Goal: Entertainment & Leisure: Consume media (video, audio)

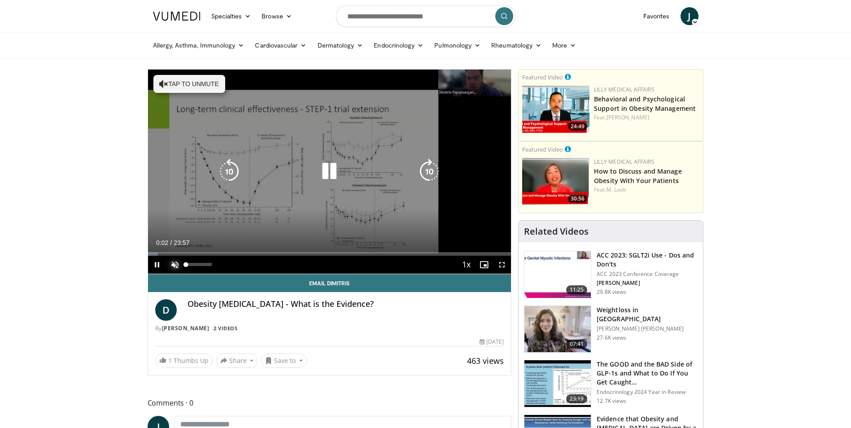
click at [176, 264] on span "Video Player" at bounding box center [175, 265] width 18 height 18
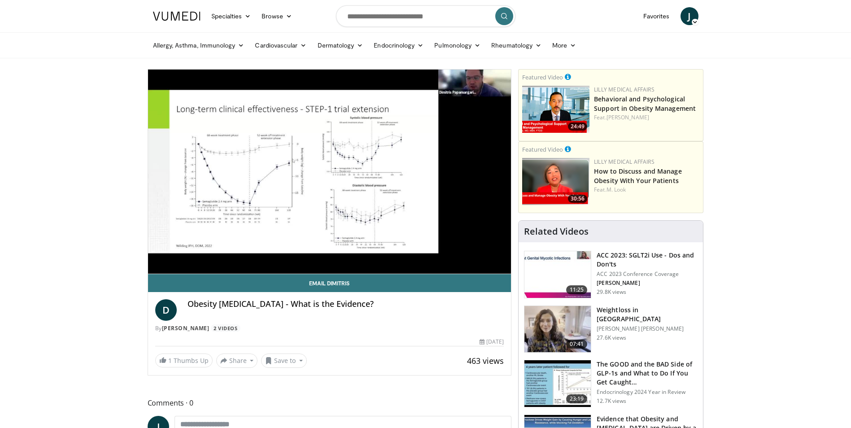
click at [165, 254] on video-js "**********" at bounding box center [329, 172] width 363 height 205
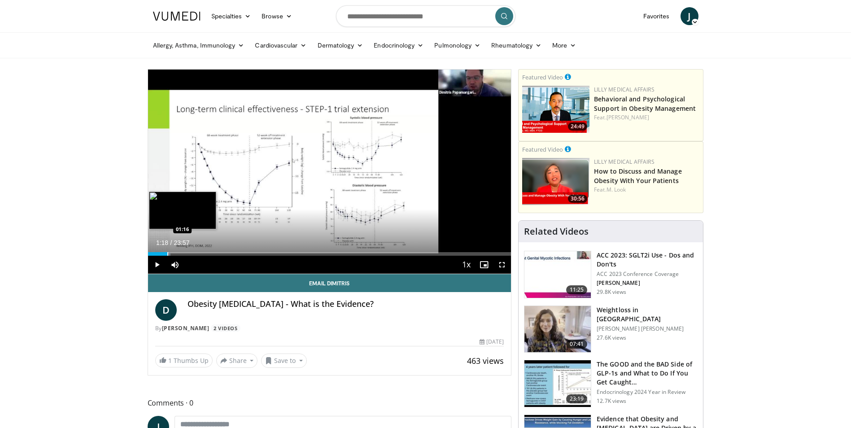
click at [167, 254] on div "Progress Bar" at bounding box center [167, 254] width 1 height 4
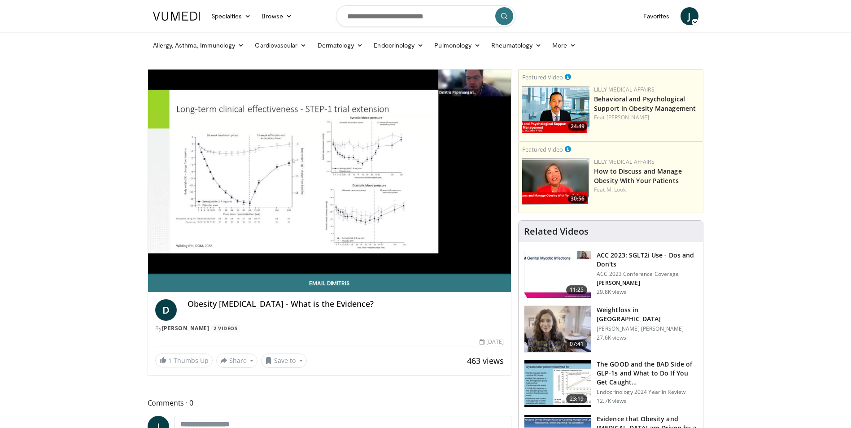
click at [180, 255] on video-js "**********" at bounding box center [329, 172] width 363 height 205
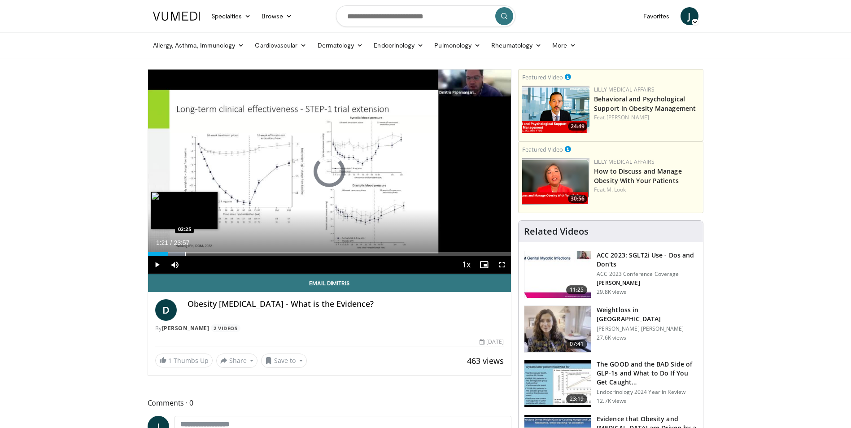
click at [185, 254] on div "Progress Bar" at bounding box center [185, 254] width 1 height 4
click at [200, 254] on video-js "**********" at bounding box center [329, 172] width 363 height 205
click at [200, 253] on div "Progress Bar" at bounding box center [200, 254] width 1 height 4
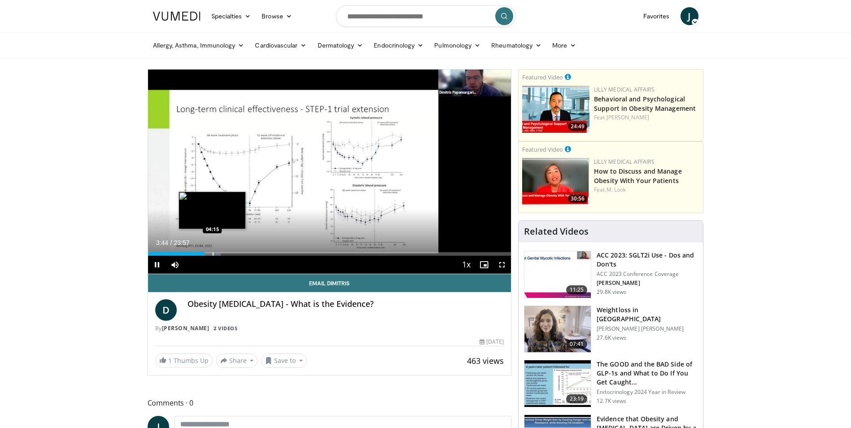
click at [213, 253] on div "Progress Bar" at bounding box center [213, 254] width 1 height 4
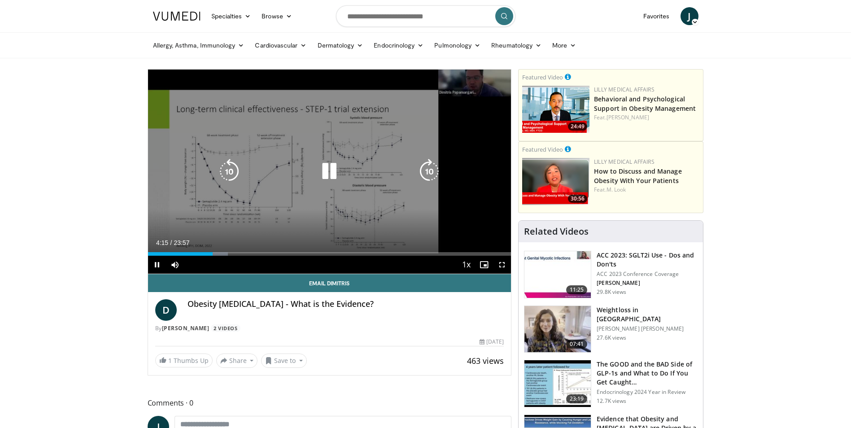
click at [226, 254] on div "Progress Bar" at bounding box center [216, 254] width 23 height 4
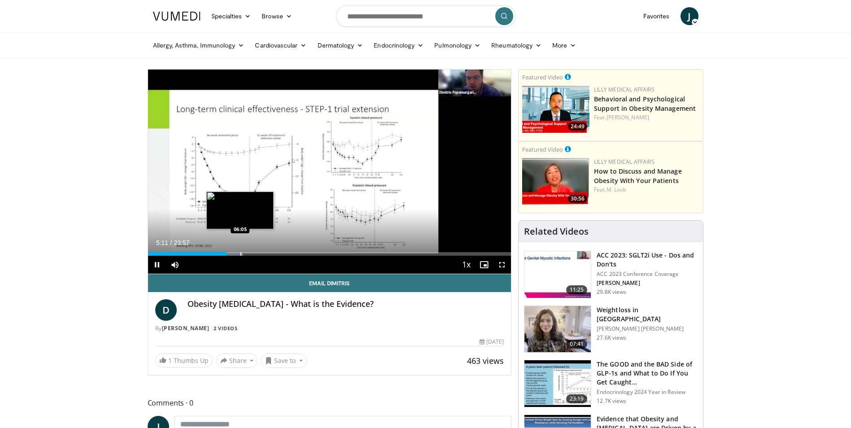
click at [241, 254] on div "Progress Bar" at bounding box center [241, 254] width 1 height 4
click at [258, 254] on div "Progress Bar" at bounding box center [258, 254] width 1 height 4
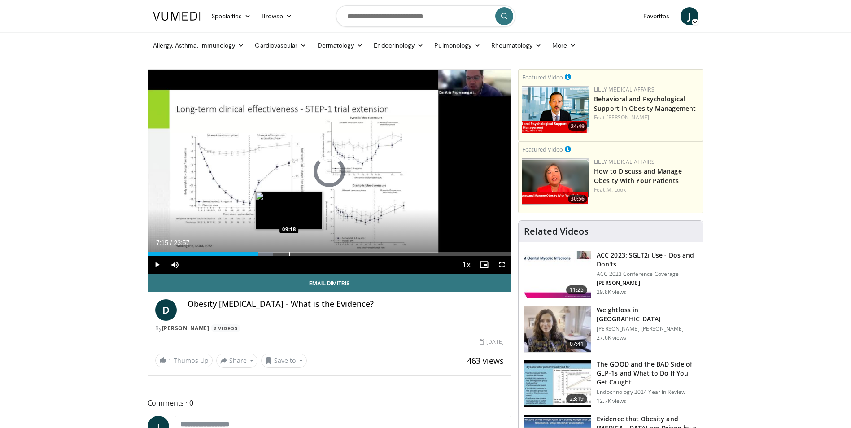
click at [289, 254] on div "Progress Bar" at bounding box center [289, 254] width 1 height 4
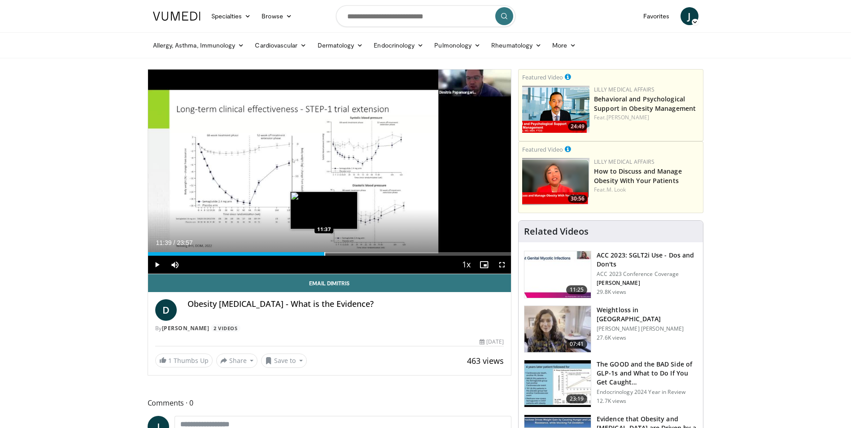
click at [324, 254] on div "Progress Bar" at bounding box center [324, 254] width 1 height 4
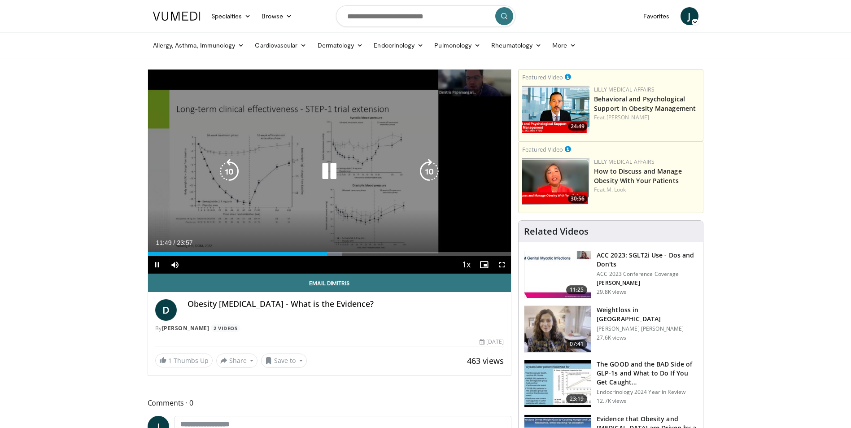
click at [0, 0] on div "Progress Bar" at bounding box center [0, 0] width 0 height 0
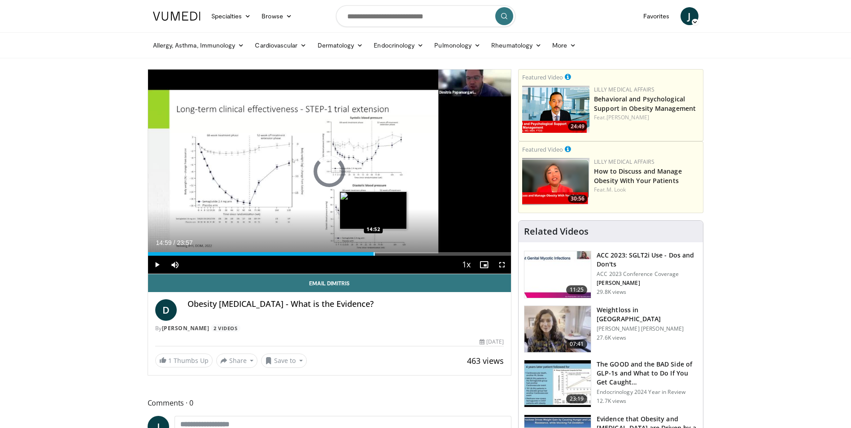
click at [375, 254] on div "Loaded : 0.00% 14:59 14:52" at bounding box center [329, 254] width 363 height 4
click at [390, 255] on div "Progress Bar" at bounding box center [390, 254] width 1 height 4
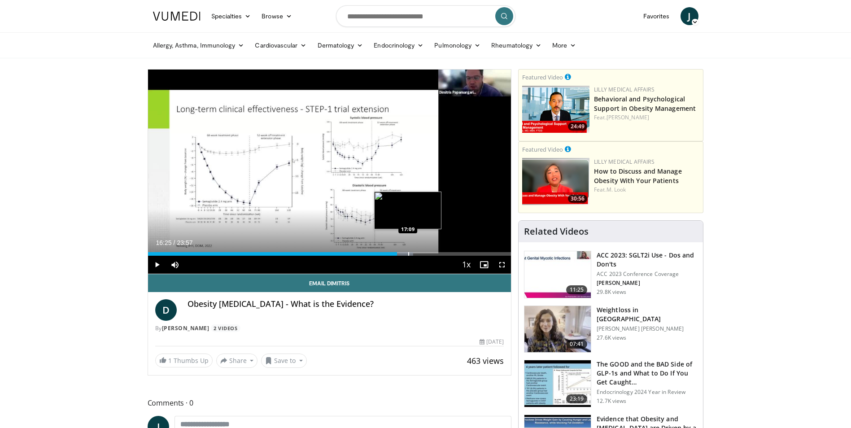
click at [408, 254] on div "Progress Bar" at bounding box center [408, 254] width 1 height 4
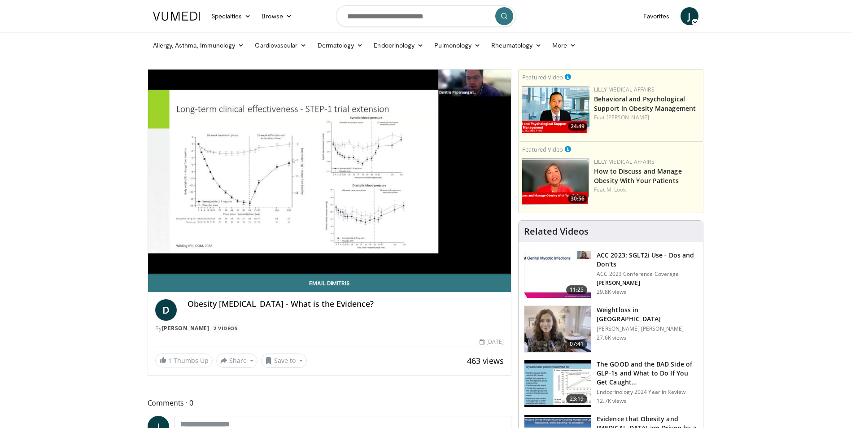
click at [425, 254] on video-js "**********" at bounding box center [329, 172] width 363 height 205
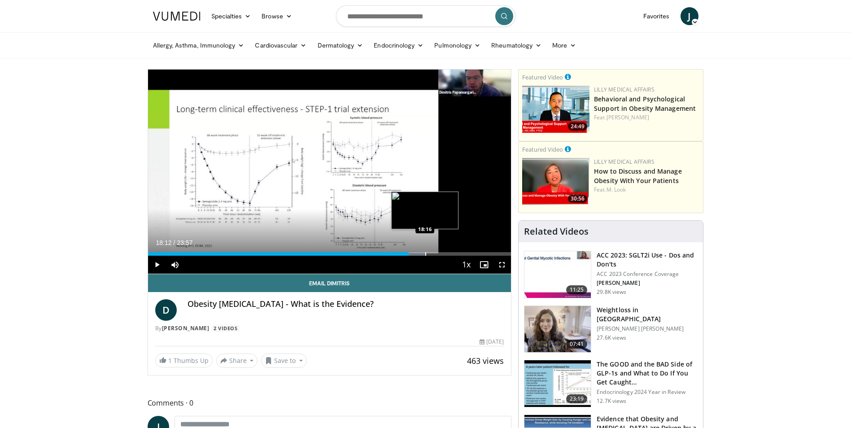
click at [424, 254] on div "Progress Bar" at bounding box center [413, 254] width 25 height 4
click at [448, 254] on div "Progress Bar" at bounding box center [448, 254] width 1 height 4
click at [463, 253] on div "Progress Bar" at bounding box center [463, 254] width 1 height 4
click at [476, 254] on div "Loaded : 91.12% 21:36 21:38" at bounding box center [329, 254] width 363 height 4
click at [496, 254] on div "Progress Bar" at bounding box center [496, 254] width 1 height 4
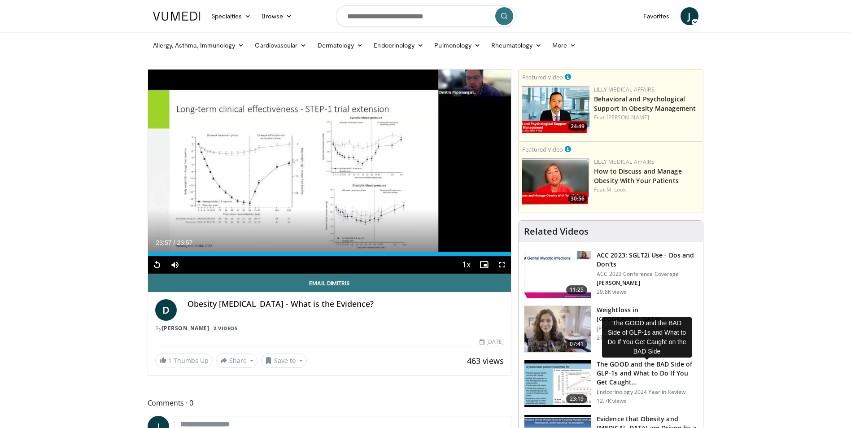
click at [629, 371] on h3 "The GOOD and the BAD Side of GLP-1s and What to Do If You Get Caught…" at bounding box center [647, 373] width 101 height 27
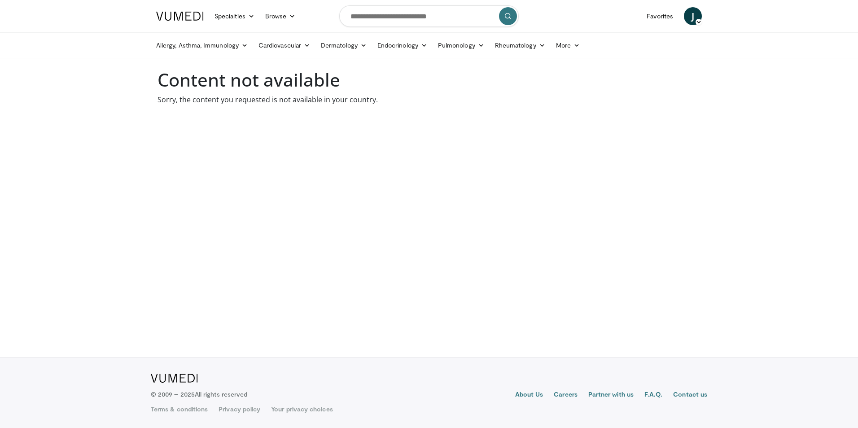
drag, startPoint x: 0, startPoint y: 0, endPoint x: 639, endPoint y: 374, distance: 740.5
click at [639, 374] on div "About Us Careers Partner with us F.A.Q. Contact us Terms & conditions Privacy p…" at bounding box center [429, 393] width 556 height 42
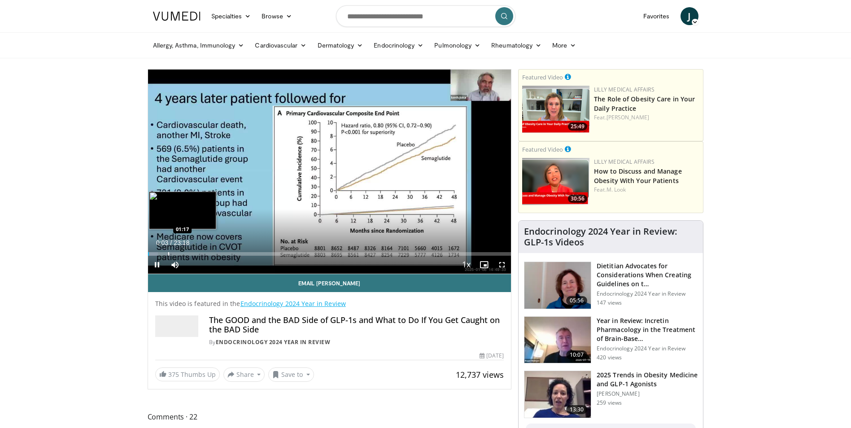
click at [168, 253] on div "Progress Bar" at bounding box center [168, 254] width 1 height 4
click at [210, 254] on div "Progress Bar" at bounding box center [210, 254] width 1 height 4
click at [214, 254] on div "Progress Bar" at bounding box center [214, 254] width 1 height 4
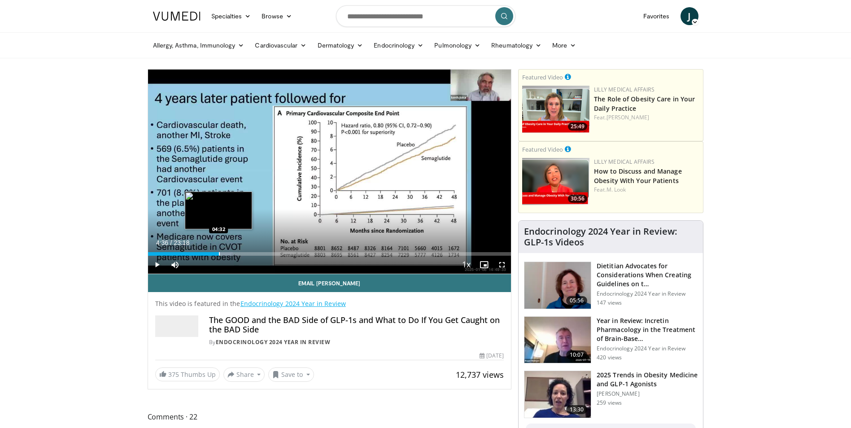
click at [219, 255] on div "Progress Bar" at bounding box center [219, 254] width 1 height 4
click at [223, 254] on div "Progress Bar" at bounding box center [223, 254] width 1 height 4
click at [229, 253] on div "Progress Bar" at bounding box center [229, 254] width 1 height 4
click at [236, 255] on div "Progress Bar" at bounding box center [236, 254] width 1 height 4
click at [251, 254] on div "Progress Bar" at bounding box center [251, 254] width 1 height 4
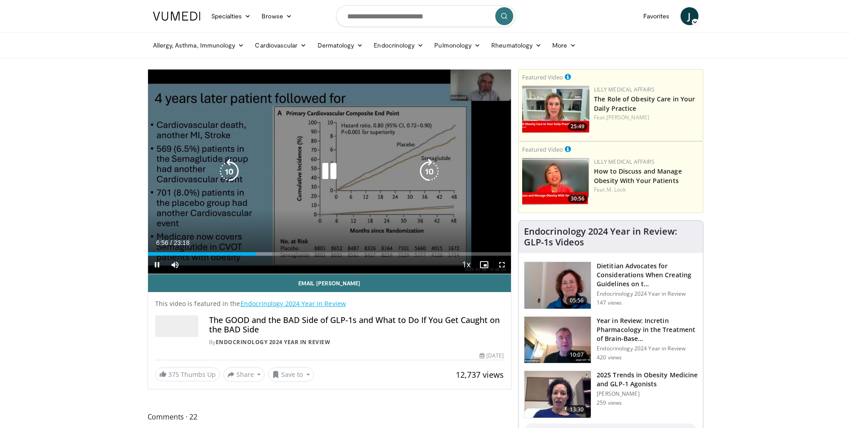
click at [0, 0] on div "Progress Bar" at bounding box center [0, 0] width 0 height 0
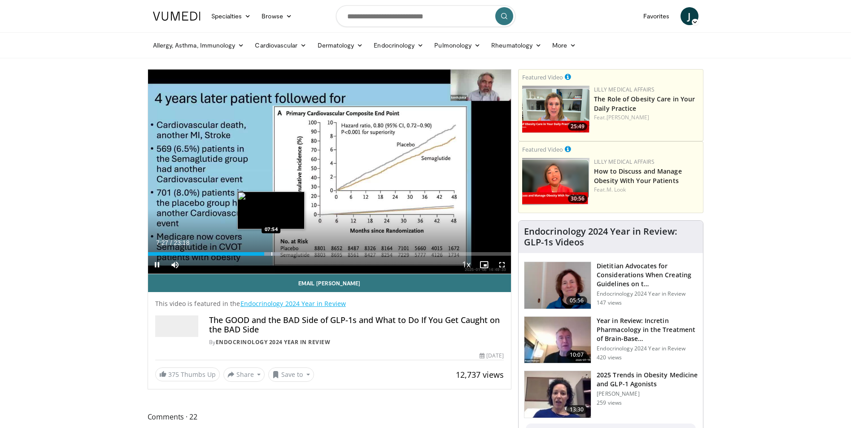
click at [271, 254] on div "Progress Bar" at bounding box center [271, 254] width 1 height 4
click at [280, 254] on div "Progress Bar" at bounding box center [280, 254] width 1 height 4
click at [289, 254] on div "Progress Bar" at bounding box center [289, 254] width 1 height 4
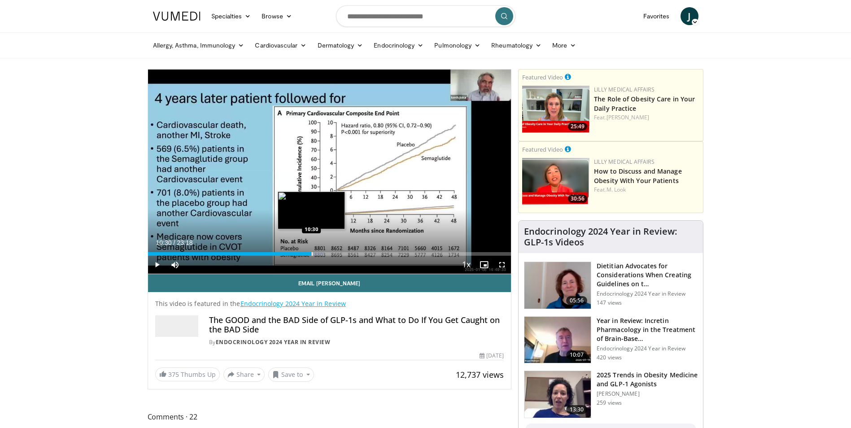
click at [312, 254] on div "Progress Bar" at bounding box center [312, 254] width 1 height 4
click at [324, 254] on div "Progress Bar" at bounding box center [324, 254] width 1 height 4
click at [332, 253] on div "Progress Bar" at bounding box center [332, 254] width 1 height 4
click at [340, 254] on div "Progress Bar" at bounding box center [340, 254] width 1 height 4
click at [348, 255] on div "Progress Bar" at bounding box center [348, 254] width 1 height 4
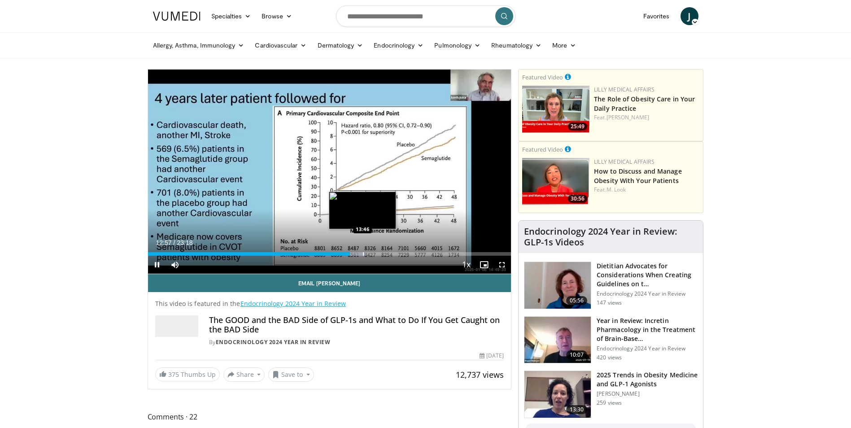
click at [363, 254] on div "Progress Bar" at bounding box center [363, 254] width 1 height 4
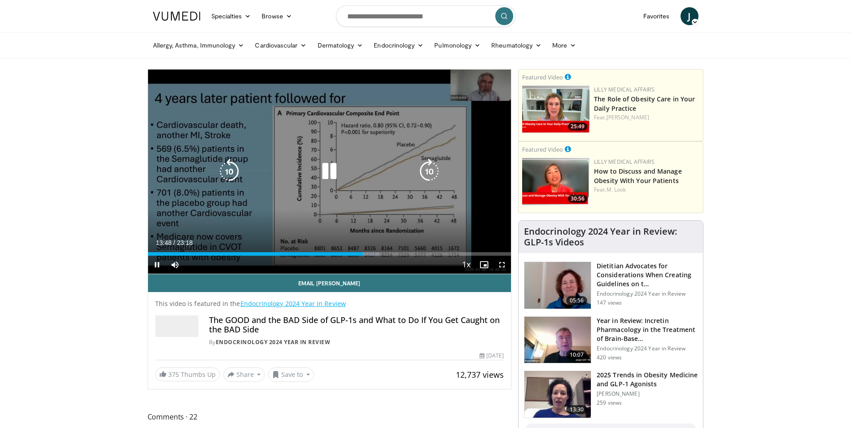
click at [371, 254] on div "Loaded : 63.65% 13:48 14:11" at bounding box center [329, 254] width 363 height 4
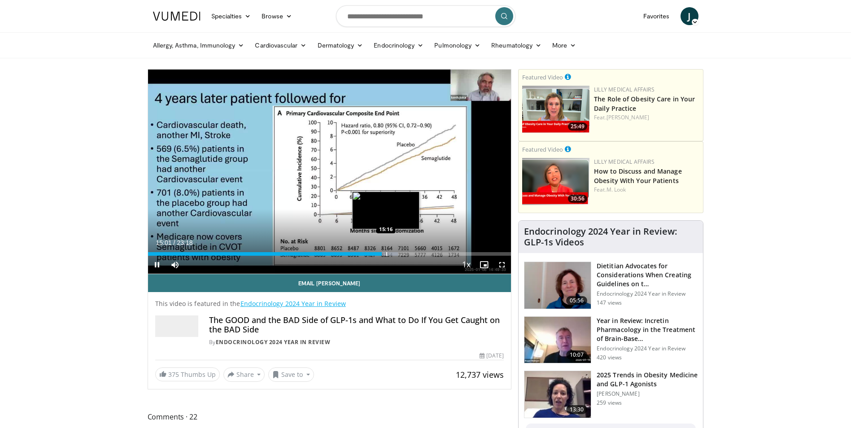
click at [386, 253] on div "Progress Bar" at bounding box center [386, 254] width 1 height 4
click at [402, 254] on div "Progress Bar" at bounding box center [402, 254] width 1 height 4
click at [410, 254] on div "Progress Bar" at bounding box center [410, 254] width 1 height 4
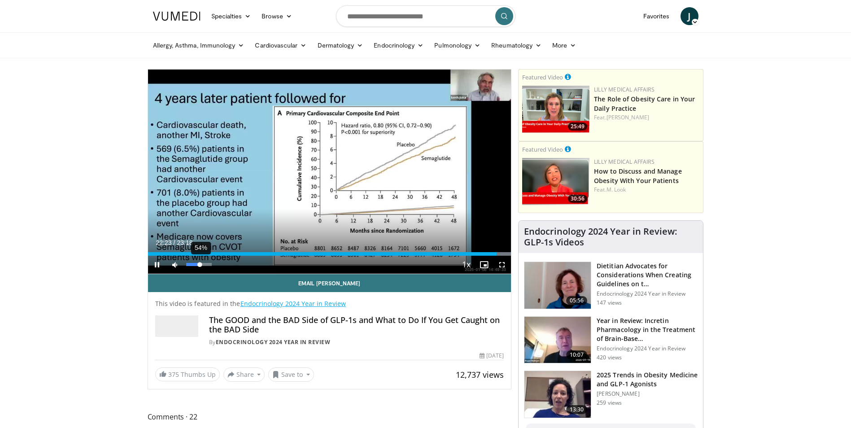
click at [200, 265] on div "54%" at bounding box center [199, 264] width 26 height 3
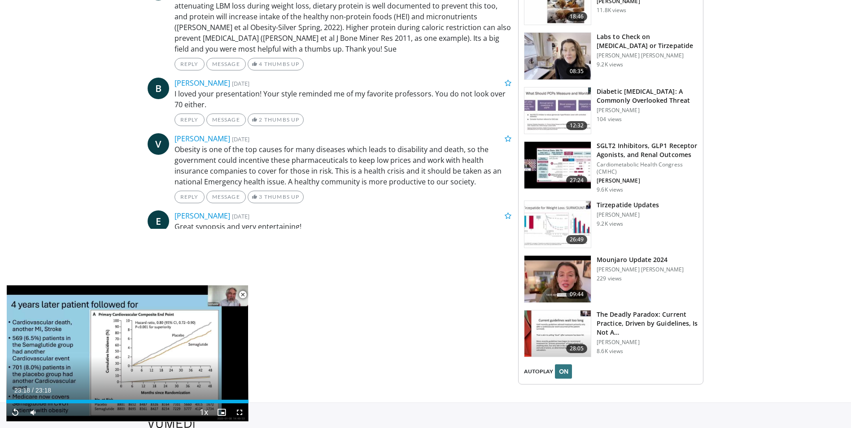
scroll to position [1657, 0]
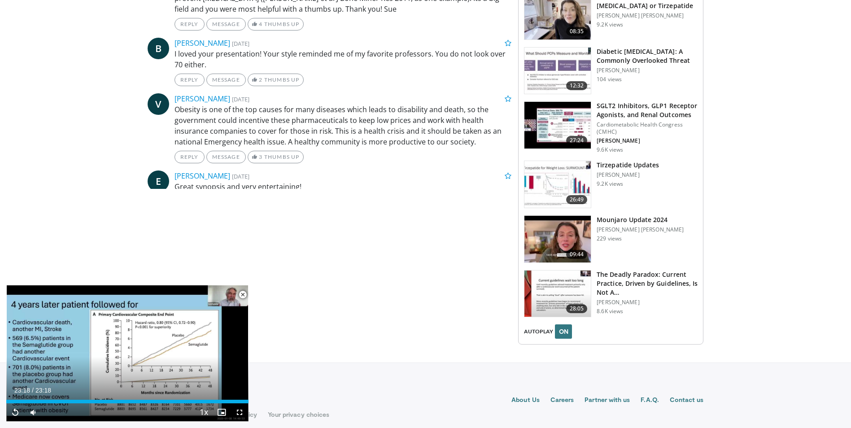
click at [241, 296] on span "Video Player" at bounding box center [243, 295] width 18 height 18
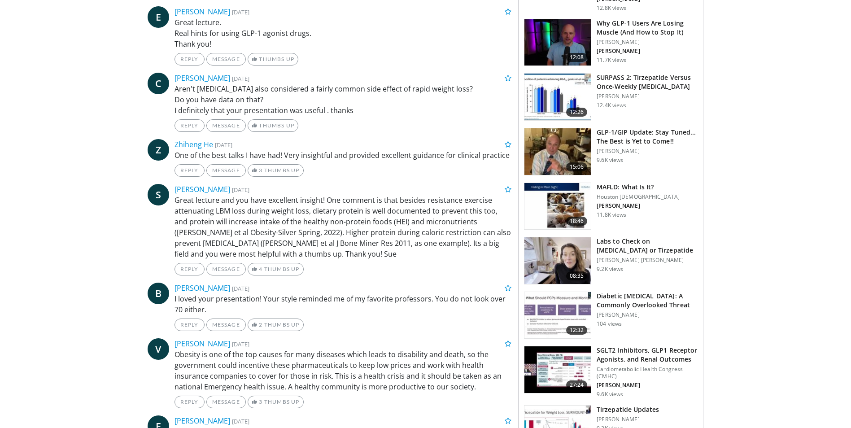
scroll to position [1362, 0]
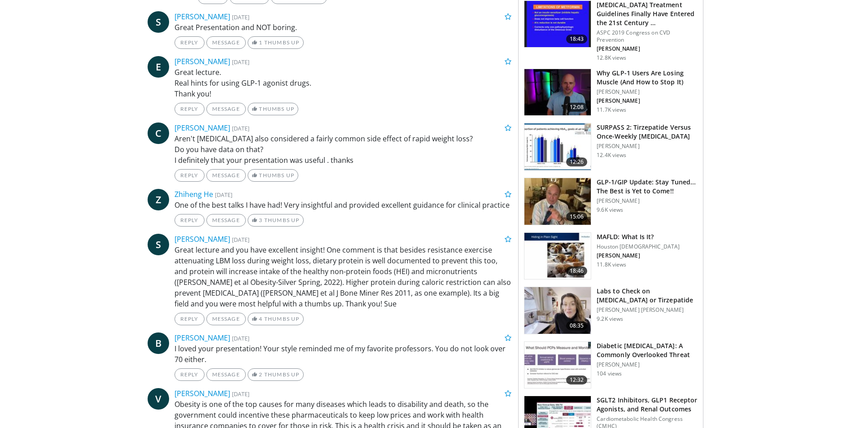
click at [638, 128] on h3 "SURPASS 2: Tirzepatide Versus Once-Weekly Semaglutide" at bounding box center [647, 132] width 101 height 18
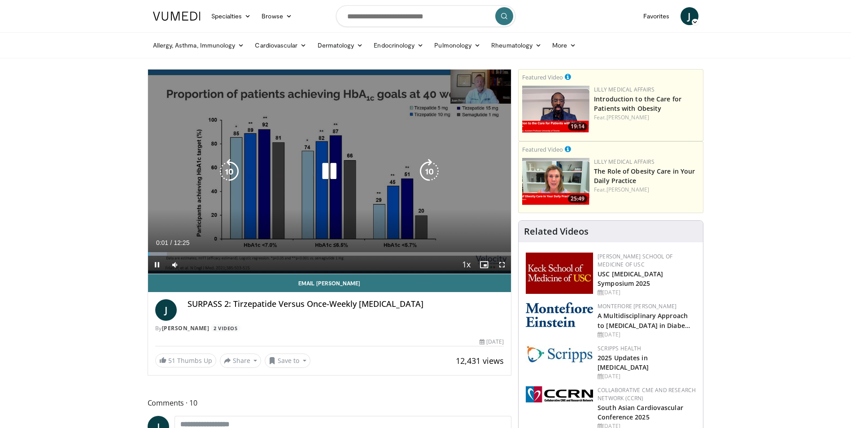
click at [424, 168] on icon "Video Player" at bounding box center [429, 171] width 25 height 25
click at [429, 170] on icon "Video Player" at bounding box center [429, 171] width 25 height 25
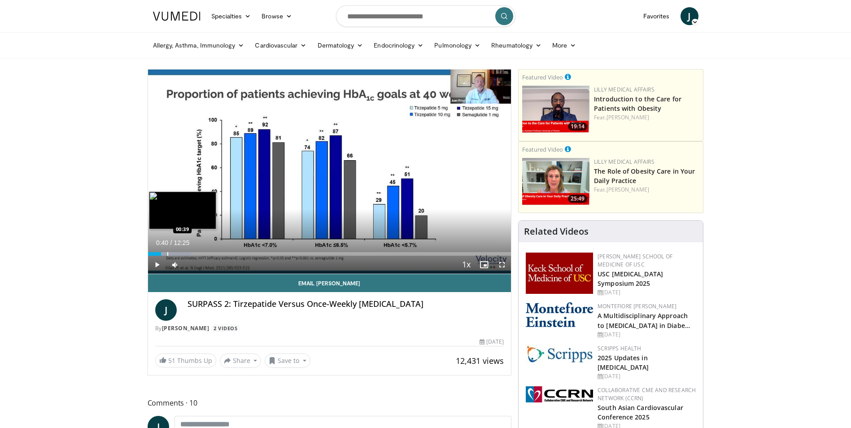
click at [167, 253] on div "Progress Bar" at bounding box center [167, 254] width 1 height 4
click at [184, 253] on div "Progress Bar" at bounding box center [184, 254] width 1 height 4
click at [201, 253] on div "Progress Bar" at bounding box center [201, 254] width 1 height 4
click at [214, 255] on div "Progress Bar" at bounding box center [213, 254] width 1 height 4
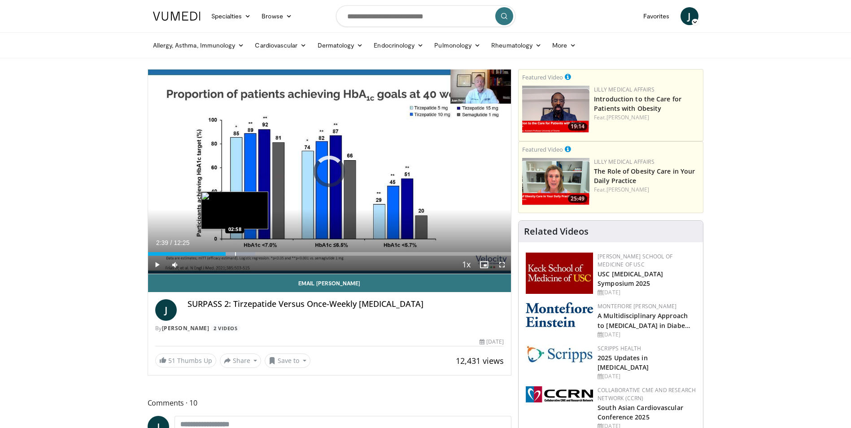
click at [235, 253] on div "Progress Bar" at bounding box center [235, 254] width 1 height 4
click at [251, 254] on div "Progress Bar" at bounding box center [251, 254] width 1 height 4
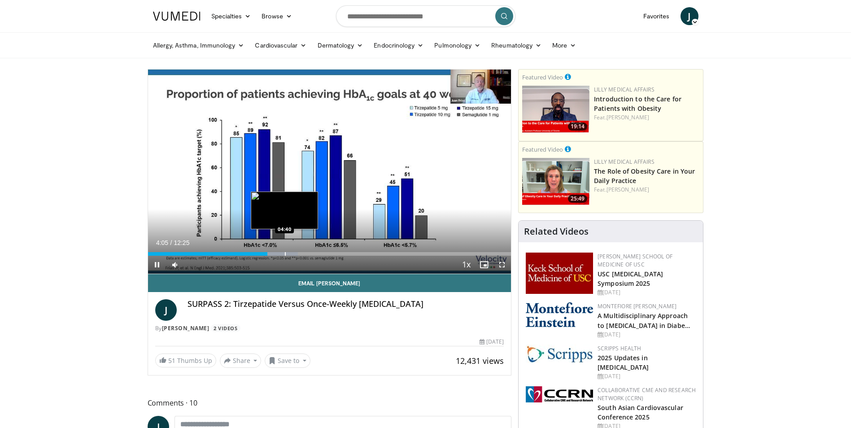
click at [285, 253] on div "Progress Bar" at bounding box center [285, 254] width 1 height 4
click at [299, 253] on div "Progress Bar" at bounding box center [299, 254] width 1 height 4
click at [289, 254] on div "Progress Bar" at bounding box center [289, 254] width 1 height 4
click at [265, 254] on div "Progress Bar" at bounding box center [265, 254] width 1 height 4
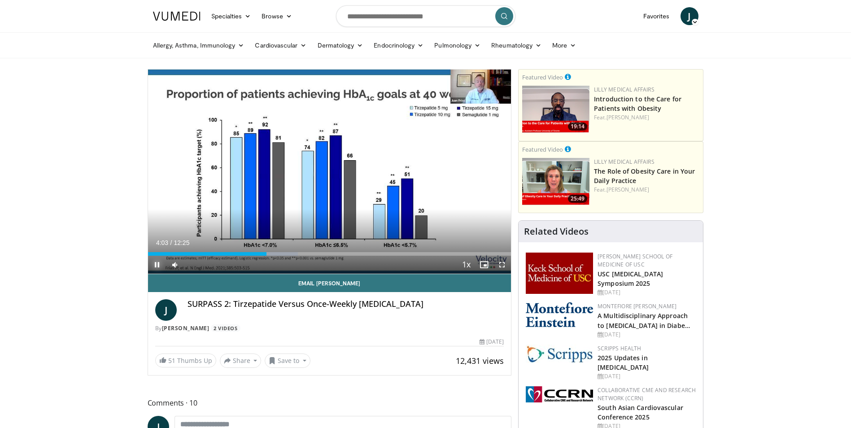
click at [155, 265] on span "Video Player" at bounding box center [157, 265] width 18 height 18
click at [153, 264] on span "Video Player" at bounding box center [157, 265] width 18 height 18
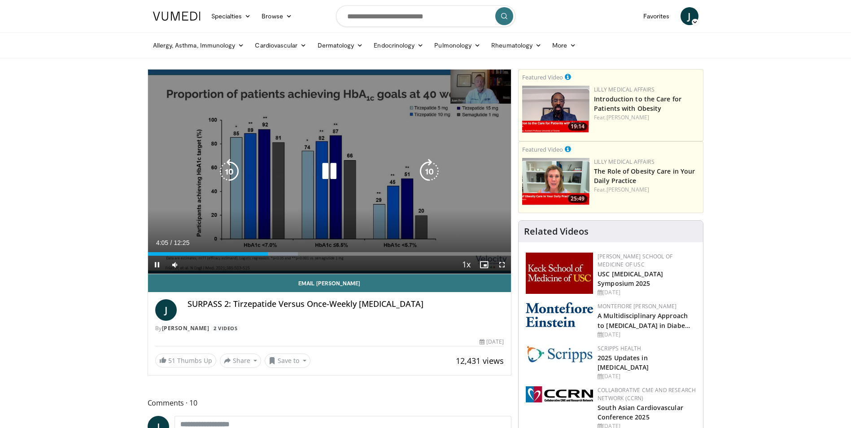
click at [428, 168] on icon "Video Player" at bounding box center [429, 171] width 25 height 25
click at [425, 172] on icon "Video Player" at bounding box center [429, 171] width 25 height 25
click at [429, 174] on icon "Video Player" at bounding box center [429, 171] width 25 height 25
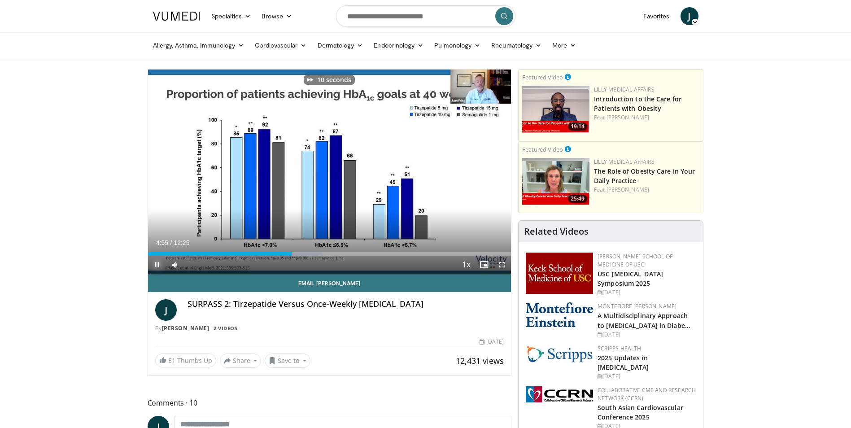
click at [154, 266] on span "Video Player" at bounding box center [157, 265] width 18 height 18
click at [158, 265] on span "Video Player" at bounding box center [157, 265] width 18 height 18
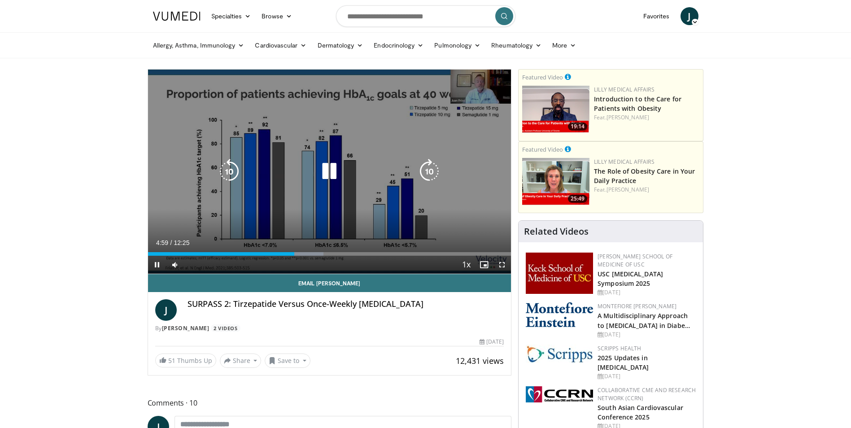
click at [424, 170] on icon "Video Player" at bounding box center [429, 171] width 25 height 25
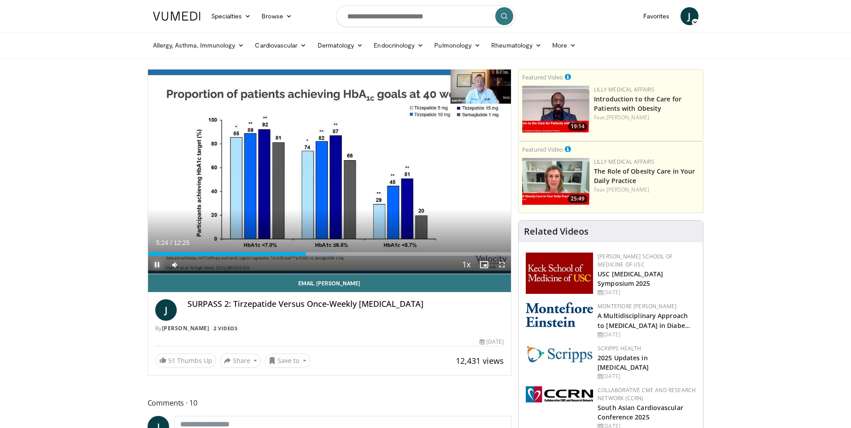
click at [156, 266] on span "Video Player" at bounding box center [157, 265] width 18 height 18
click at [157, 265] on span "Video Player" at bounding box center [157, 265] width 18 height 18
click at [317, 253] on div "Progress Bar" at bounding box center [317, 254] width 1 height 4
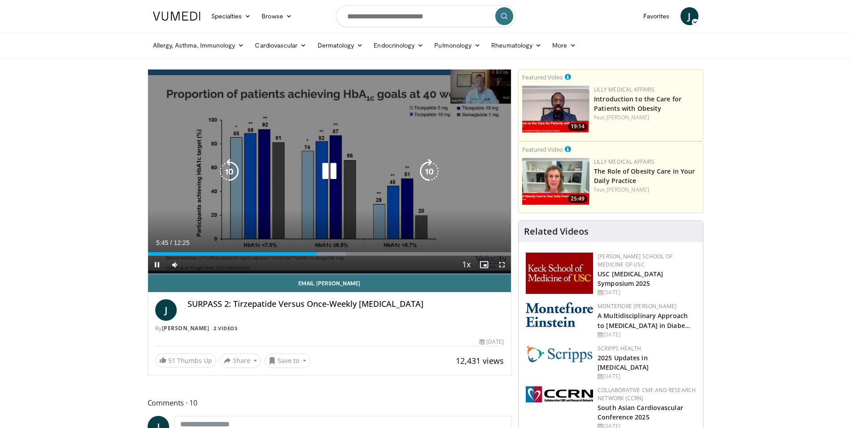
click at [426, 173] on icon "Video Player" at bounding box center [429, 171] width 25 height 25
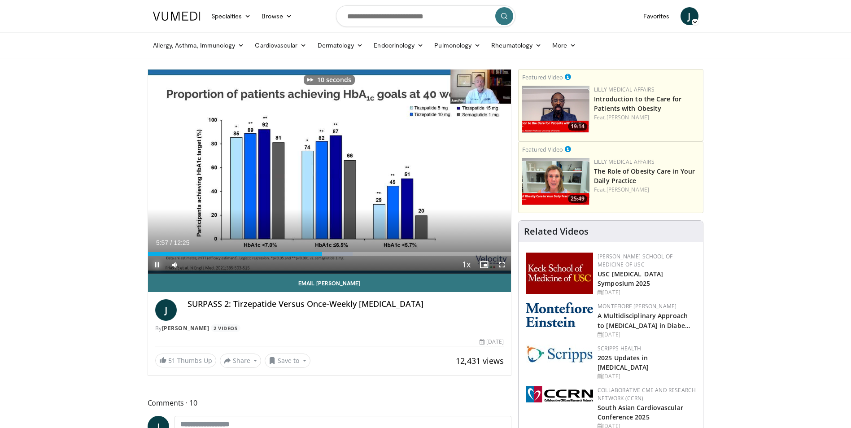
click at [157, 267] on span "Video Player" at bounding box center [157, 265] width 18 height 18
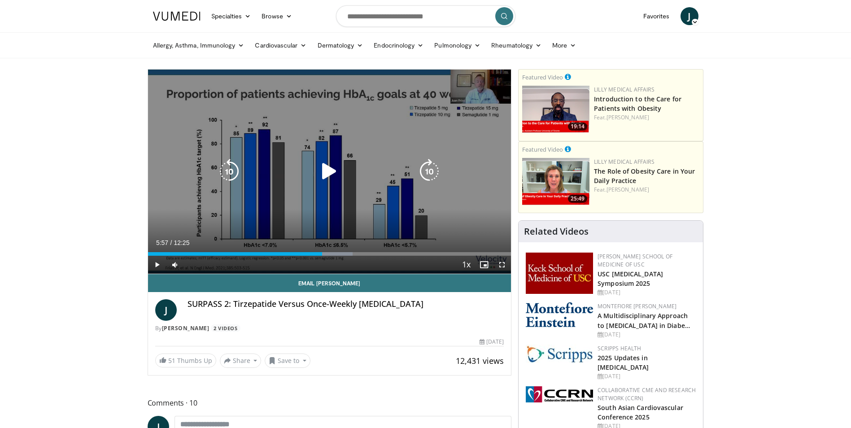
click at [426, 169] on icon "Video Player" at bounding box center [429, 171] width 25 height 25
click at [327, 170] on icon "Video Player" at bounding box center [329, 171] width 25 height 25
click at [431, 169] on icon "Video Player" at bounding box center [429, 171] width 25 height 25
click at [428, 169] on icon "Video Player" at bounding box center [429, 171] width 25 height 25
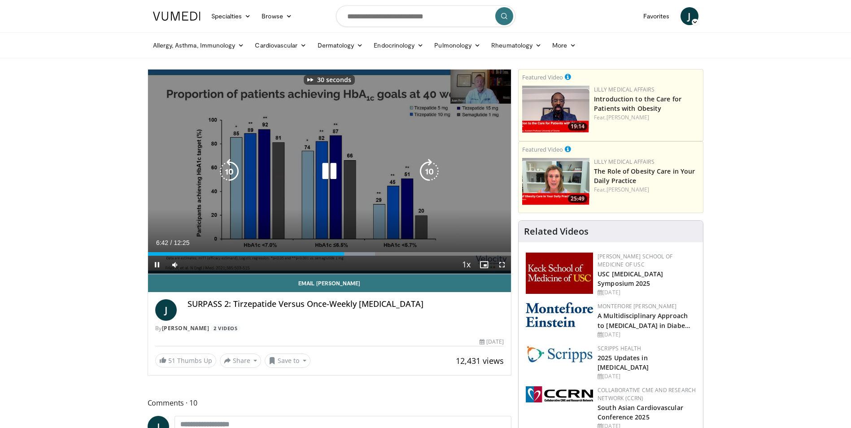
click at [335, 173] on icon "Video Player" at bounding box center [329, 171] width 25 height 25
click at [327, 169] on icon "Video Player" at bounding box center [329, 171] width 25 height 25
click at [426, 169] on icon "Video Player" at bounding box center [429, 171] width 25 height 25
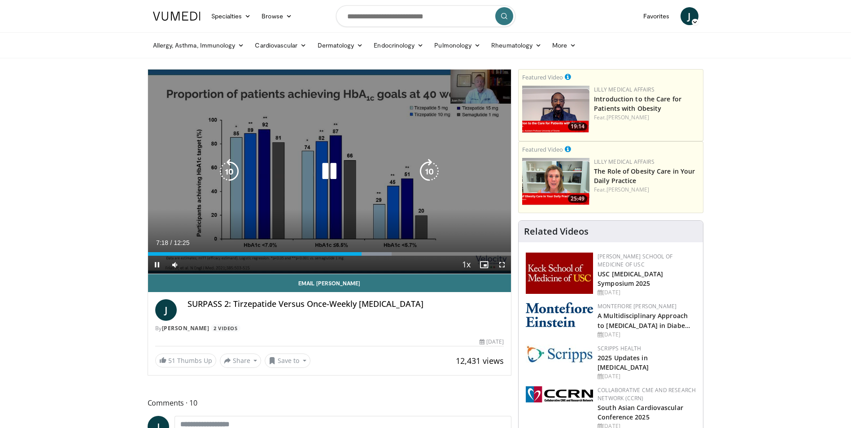
click at [330, 171] on icon "Video Player" at bounding box center [329, 171] width 25 height 25
click at [291, 125] on div "30 seconds Tap to unmute" at bounding box center [329, 172] width 363 height 204
click at [293, 128] on div "30 seconds Tap to unmute" at bounding box center [329, 172] width 363 height 204
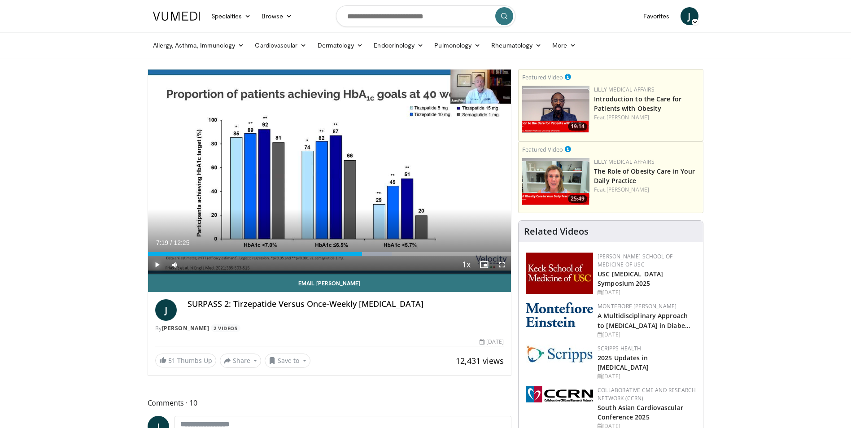
click at [154, 265] on span "Video Player" at bounding box center [157, 265] width 18 height 18
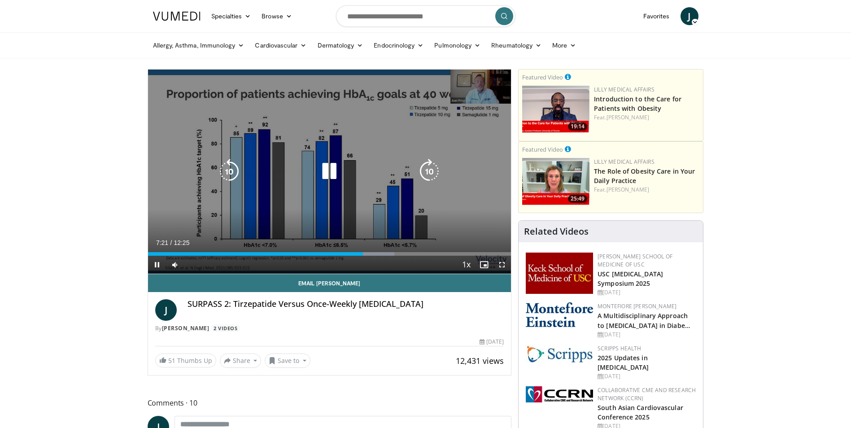
click at [431, 169] on icon "Video Player" at bounding box center [429, 171] width 25 height 25
click at [427, 171] on icon "Video Player" at bounding box center [429, 171] width 25 height 25
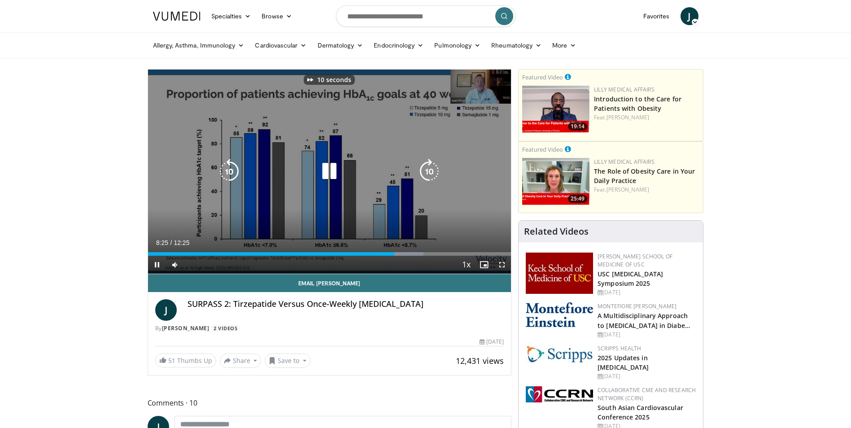
click at [427, 171] on icon "Video Player" at bounding box center [429, 171] width 25 height 25
click at [427, 168] on icon "Video Player" at bounding box center [429, 171] width 25 height 25
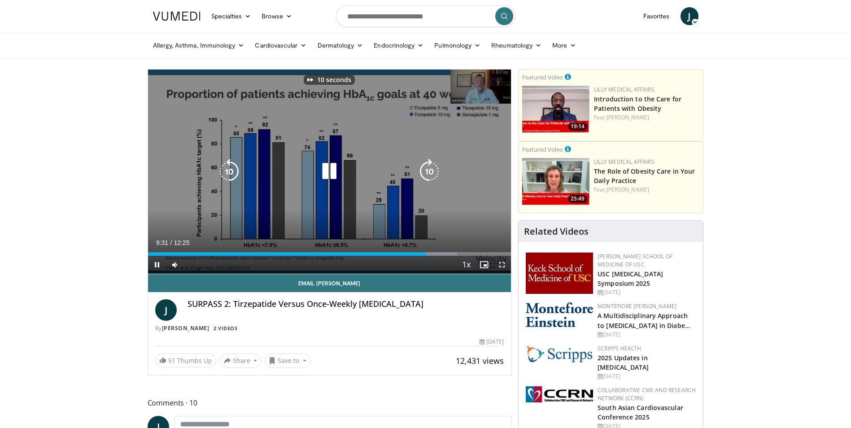
click at [427, 168] on icon "Video Player" at bounding box center [429, 171] width 25 height 25
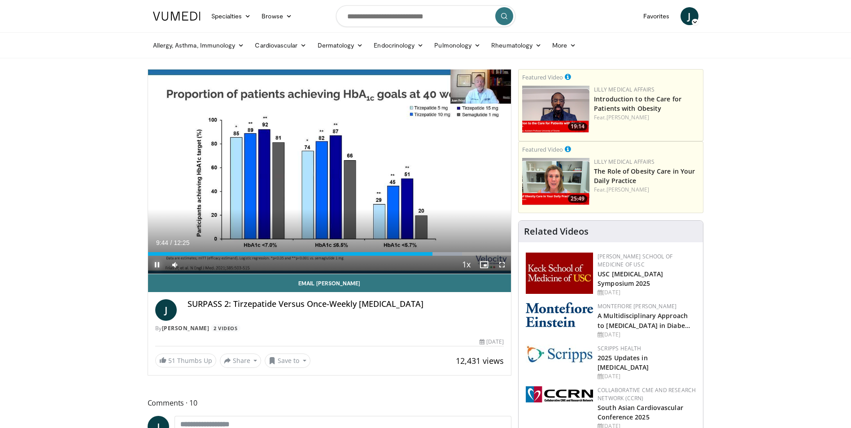
click at [158, 264] on span "Video Player" at bounding box center [157, 265] width 18 height 18
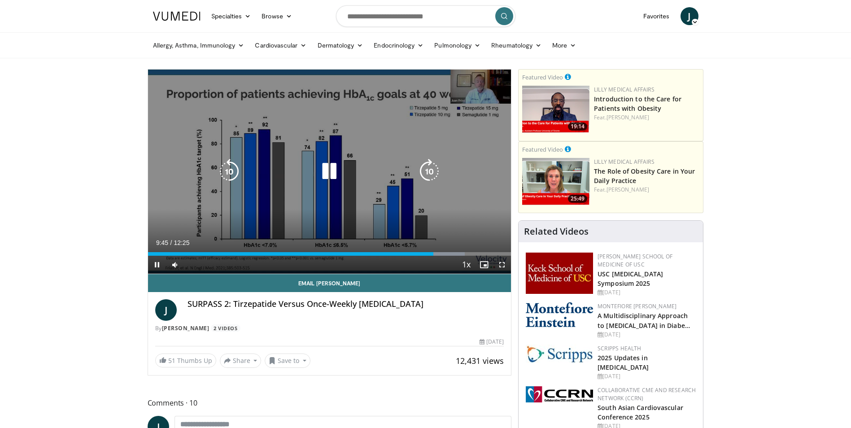
click at [426, 172] on icon "Video Player" at bounding box center [429, 171] width 25 height 25
click at [426, 171] on icon "Video Player" at bounding box center [429, 171] width 25 height 25
click at [433, 170] on icon "Video Player" at bounding box center [429, 171] width 25 height 25
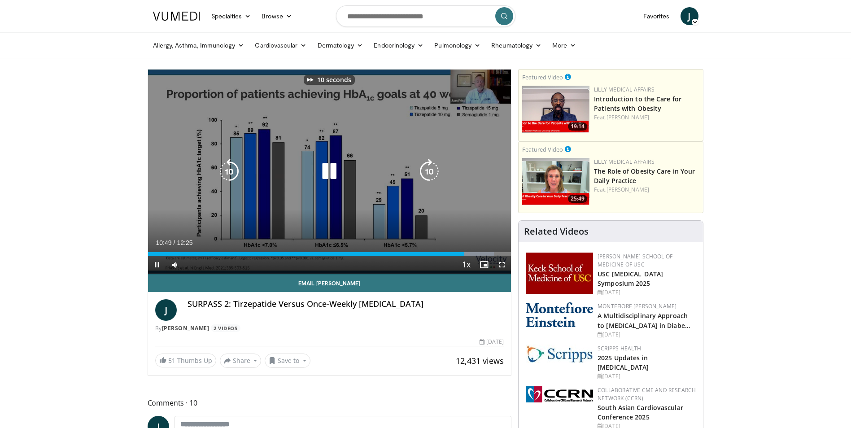
click at [437, 169] on icon "Video Player" at bounding box center [429, 171] width 25 height 25
click at [430, 170] on icon "Video Player" at bounding box center [429, 171] width 25 height 25
click at [431, 169] on icon "Video Player" at bounding box center [429, 171] width 25 height 25
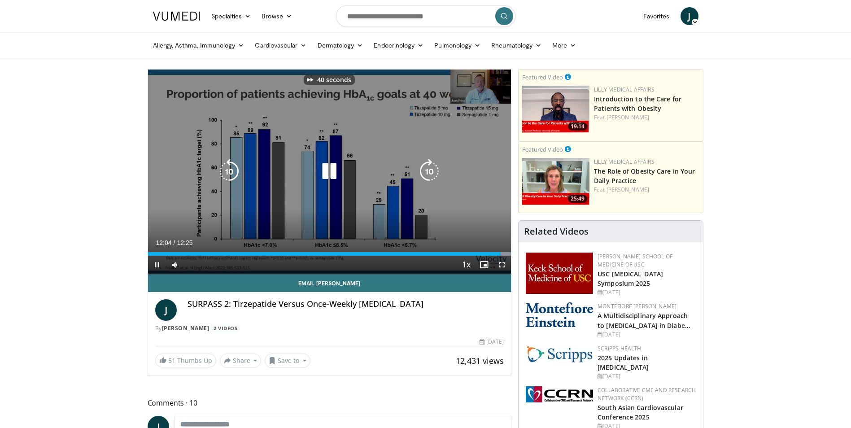
click at [431, 169] on icon "Video Player" at bounding box center [429, 171] width 25 height 25
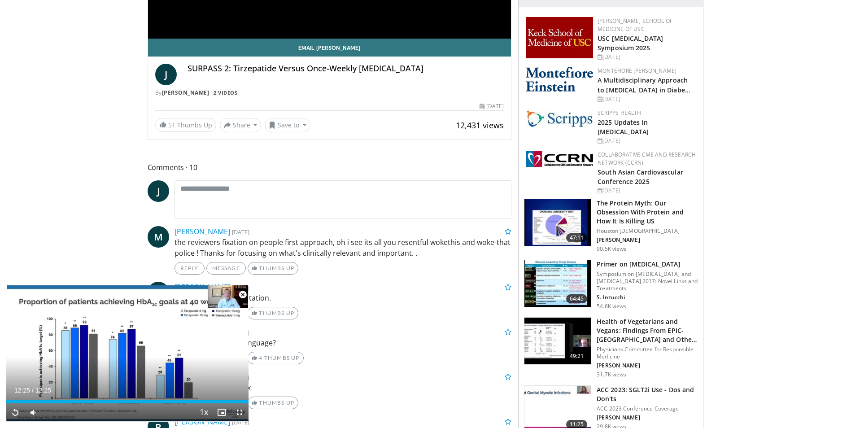
scroll to position [314, 0]
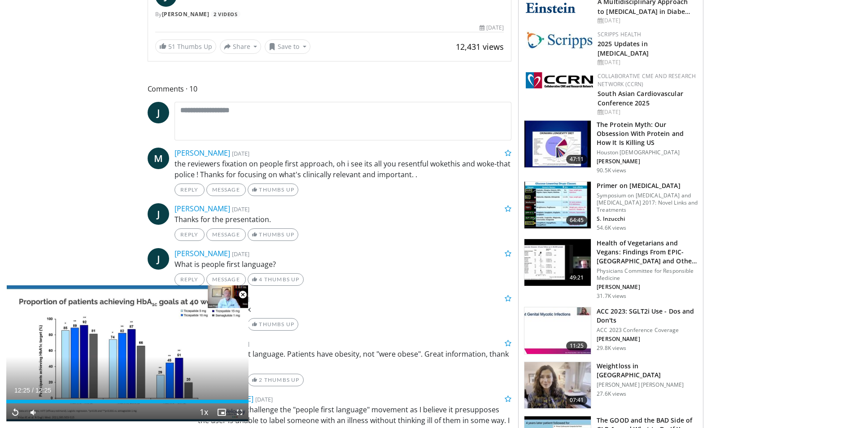
click at [554, 162] on img at bounding box center [558, 144] width 66 height 47
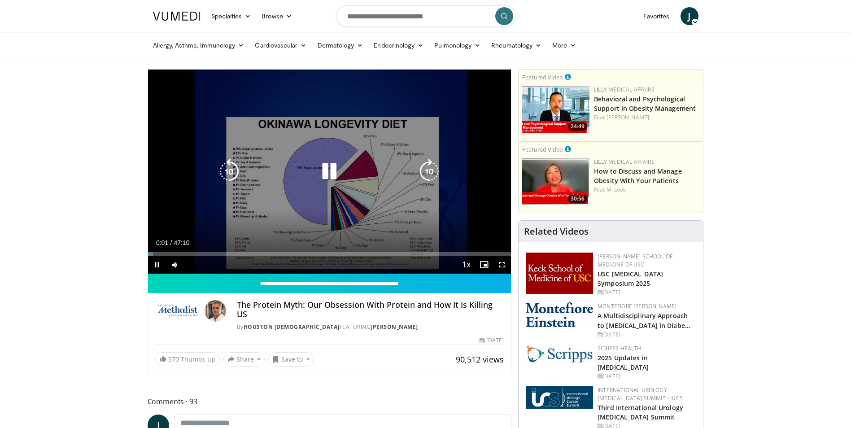
click at [427, 169] on icon "Video Player" at bounding box center [429, 171] width 25 height 25
click at [430, 170] on icon "Video Player" at bounding box center [429, 171] width 25 height 25
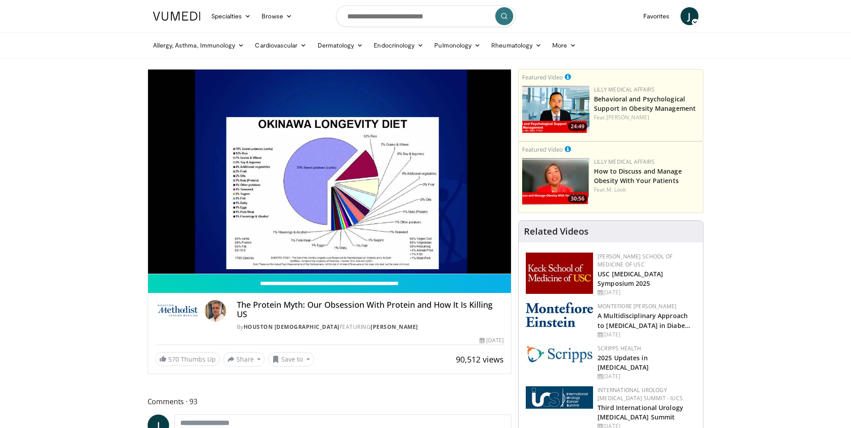
click at [430, 170] on div "10 seconds Tap to unmute" at bounding box center [329, 172] width 363 height 204
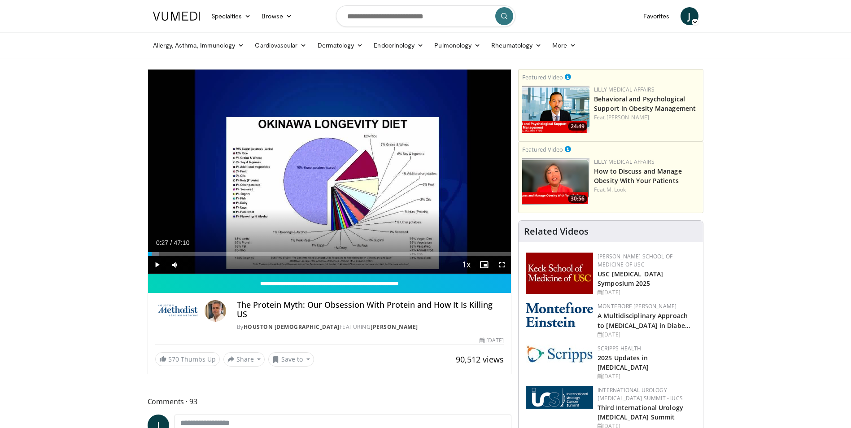
click at [430, 170] on div "10 seconds Tap to unmute" at bounding box center [329, 172] width 363 height 204
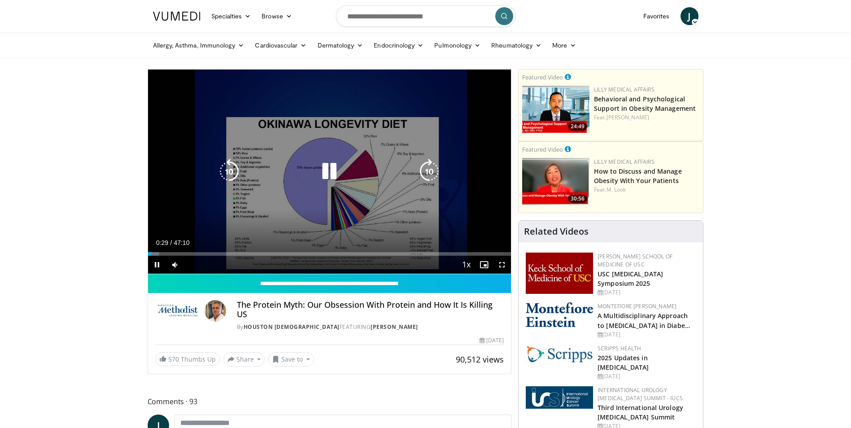
click at [428, 167] on icon "Video Player" at bounding box center [429, 171] width 25 height 25
click at [430, 172] on icon "Video Player" at bounding box center [429, 171] width 25 height 25
click at [429, 169] on icon "Video Player" at bounding box center [429, 171] width 25 height 25
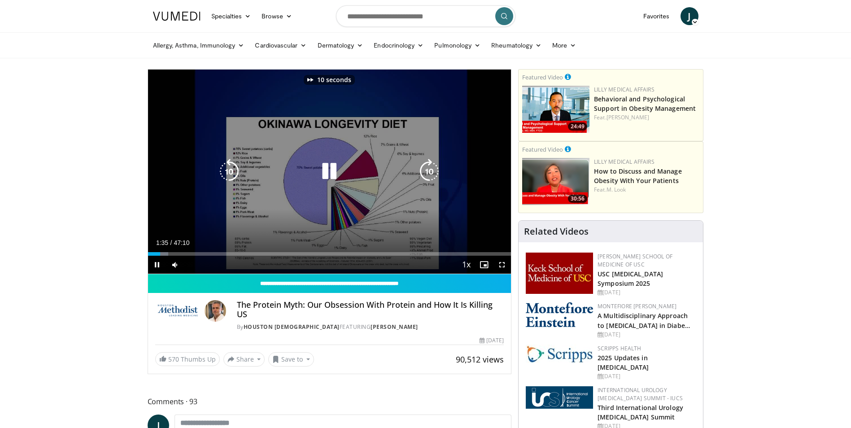
click at [429, 169] on icon "Video Player" at bounding box center [429, 171] width 25 height 25
click at [430, 168] on icon "Video Player" at bounding box center [429, 171] width 25 height 25
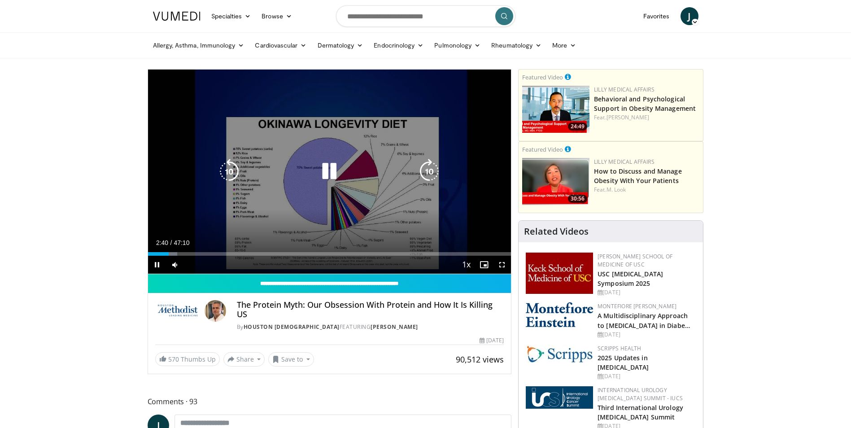
click at [430, 168] on icon "Video Player" at bounding box center [429, 171] width 25 height 25
click at [427, 173] on icon "Video Player" at bounding box center [429, 171] width 25 height 25
drag, startPoint x: 431, startPoint y: 169, endPoint x: 441, endPoint y: 153, distance: 18.2
click at [431, 168] on icon "Video Player" at bounding box center [429, 171] width 25 height 25
click at [430, 172] on icon "Video Player" at bounding box center [429, 171] width 25 height 25
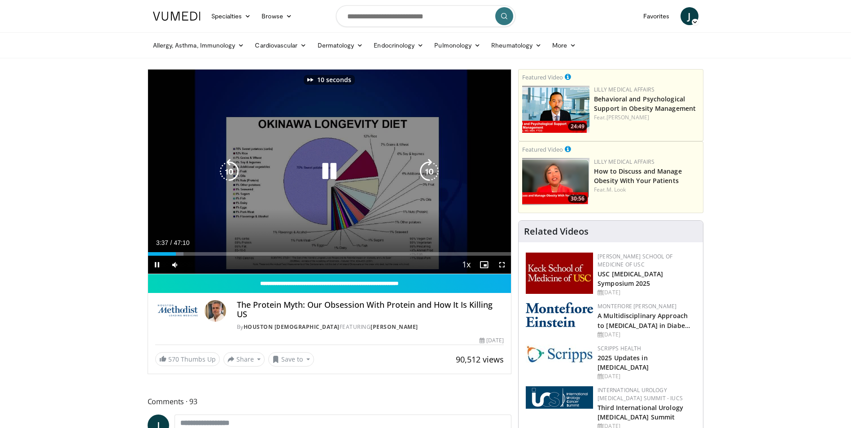
click at [429, 172] on icon "Video Player" at bounding box center [429, 171] width 25 height 25
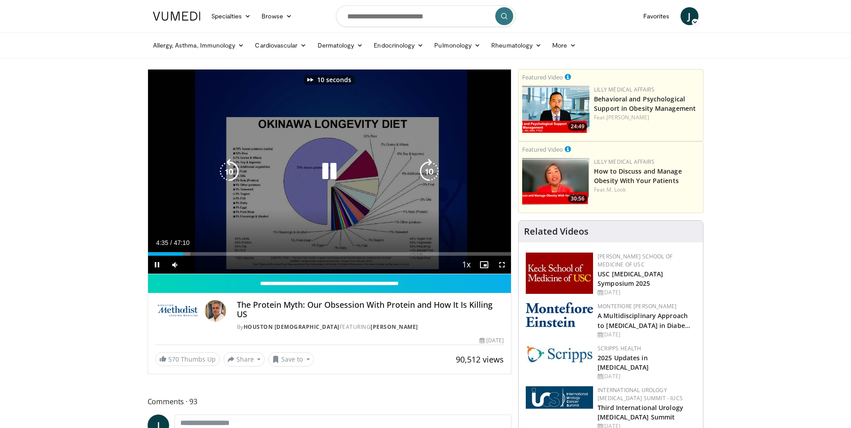
click at [429, 172] on icon "Video Player" at bounding box center [429, 171] width 25 height 25
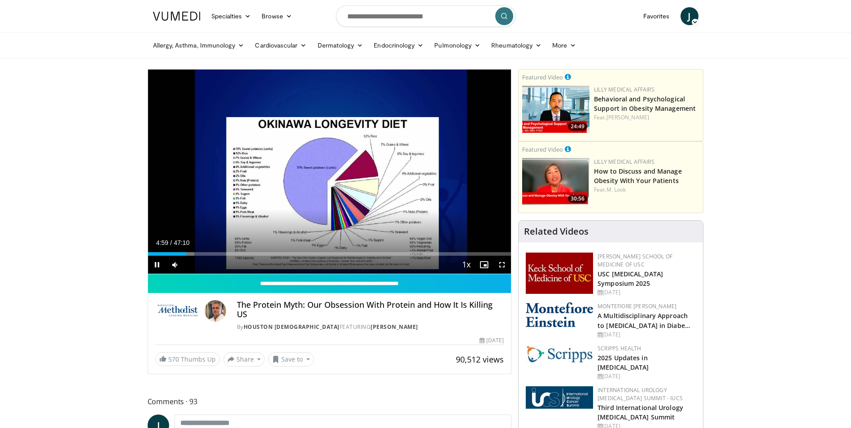
click at [429, 172] on div "30 seconds Tap to unmute" at bounding box center [329, 172] width 363 height 204
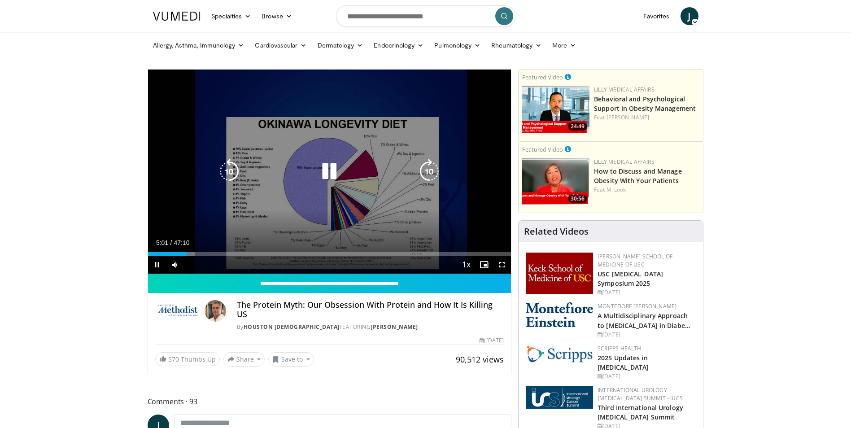
click at [432, 168] on icon "Video Player" at bounding box center [429, 171] width 25 height 25
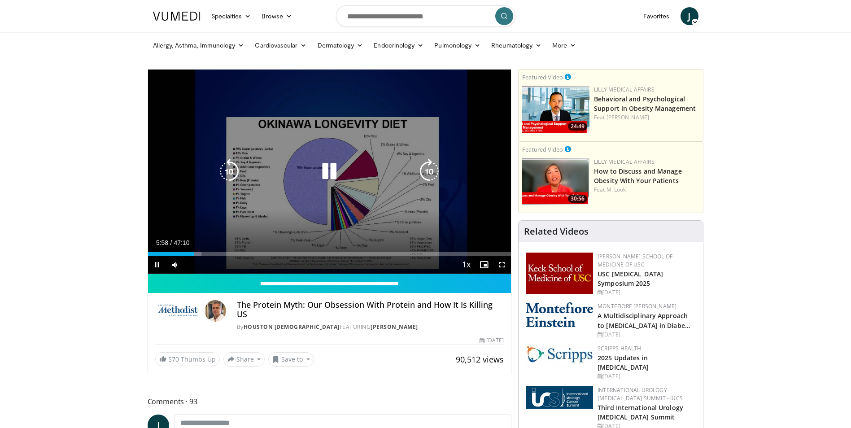
click at [432, 167] on icon "Video Player" at bounding box center [429, 171] width 25 height 25
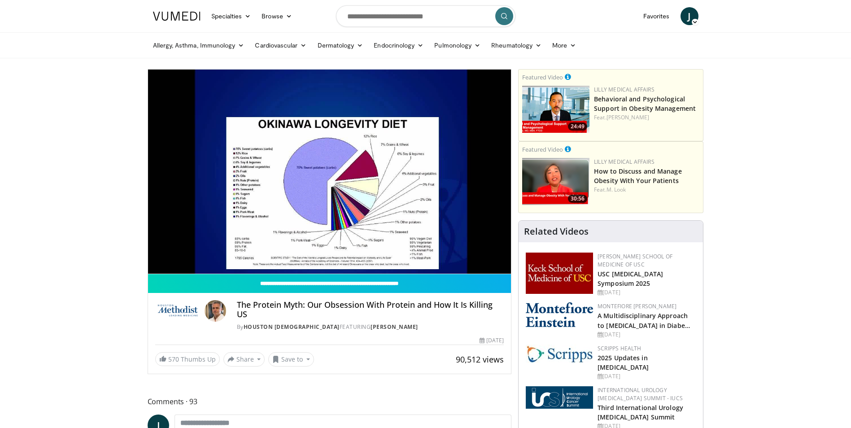
click at [432, 167] on div "20 seconds Tap to unmute" at bounding box center [329, 172] width 363 height 204
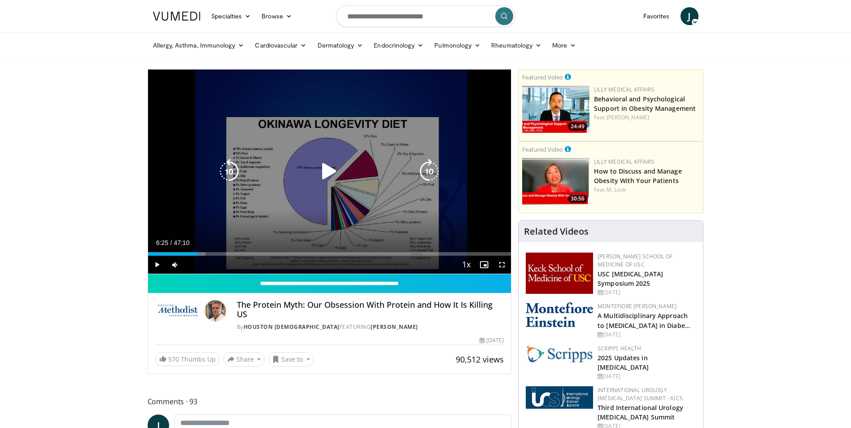
click at [427, 169] on icon "Video Player" at bounding box center [429, 171] width 25 height 25
click at [332, 170] on icon "Video Player" at bounding box center [329, 171] width 25 height 25
click at [232, 171] on icon "Video Player" at bounding box center [229, 171] width 25 height 25
click at [333, 173] on icon "Video Player" at bounding box center [329, 171] width 25 height 25
click at [334, 171] on icon "Video Player" at bounding box center [329, 171] width 25 height 25
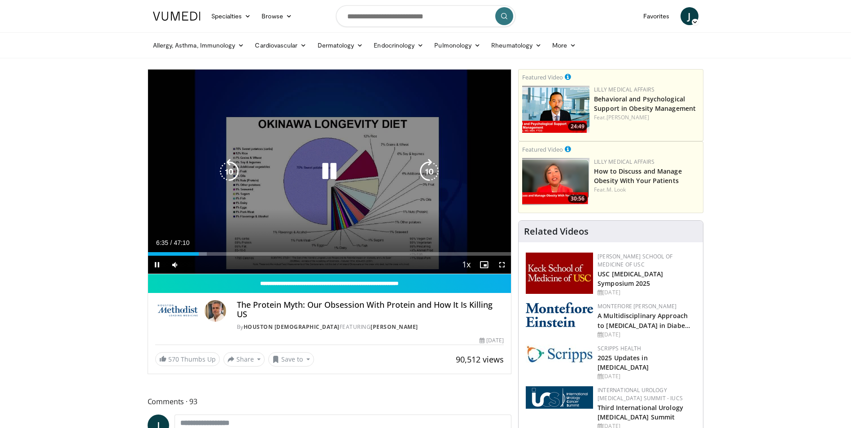
click at [430, 173] on icon "Video Player" at bounding box center [429, 171] width 25 height 25
click at [430, 173] on div "20 seconds Tap to unmute" at bounding box center [329, 172] width 363 height 204
click at [423, 174] on icon "Video Player" at bounding box center [429, 171] width 25 height 25
click at [424, 174] on icon "Video Player" at bounding box center [429, 171] width 25 height 25
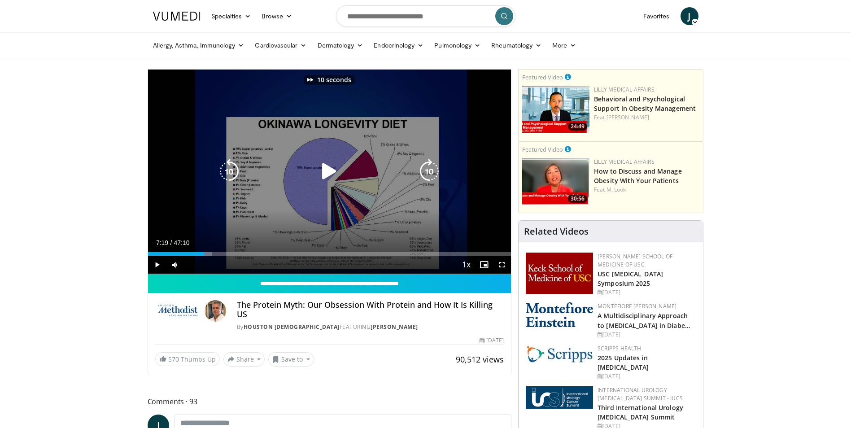
click at [424, 174] on icon "Video Player" at bounding box center [429, 171] width 25 height 25
click at [428, 172] on icon "Video Player" at bounding box center [429, 171] width 25 height 25
drag, startPoint x: 324, startPoint y: 168, endPoint x: 332, endPoint y: 167, distance: 7.6
click at [327, 168] on icon "Video Player" at bounding box center [329, 171] width 25 height 25
click at [427, 168] on icon "Video Player" at bounding box center [429, 171] width 25 height 25
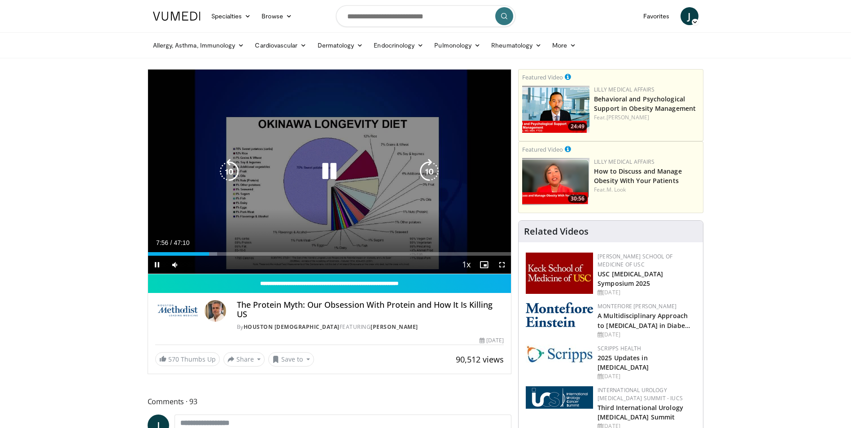
click at [427, 168] on icon "Video Player" at bounding box center [429, 171] width 25 height 25
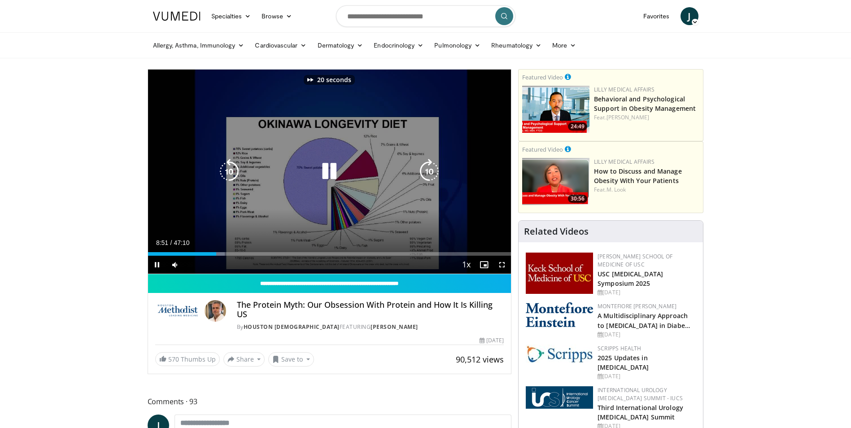
click at [427, 168] on icon "Video Player" at bounding box center [429, 171] width 25 height 25
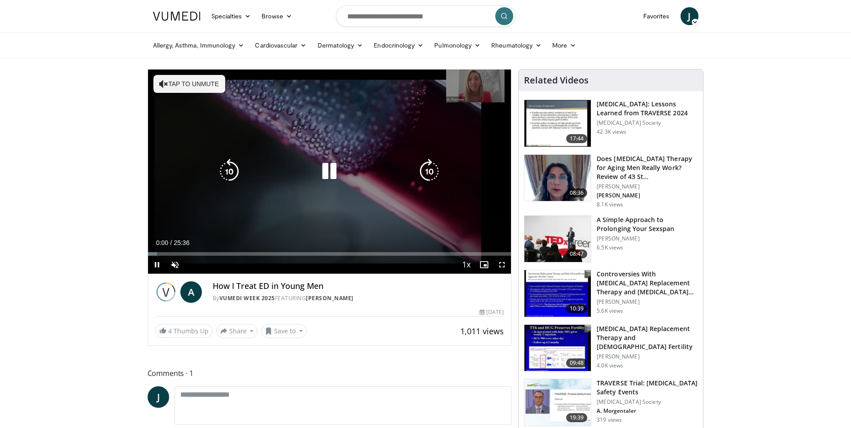
click at [428, 164] on icon "Video Player" at bounding box center [429, 171] width 25 height 25
click at [425, 166] on icon "Video Player" at bounding box center [429, 171] width 25 height 25
click at [429, 170] on icon "Video Player" at bounding box center [429, 171] width 25 height 25
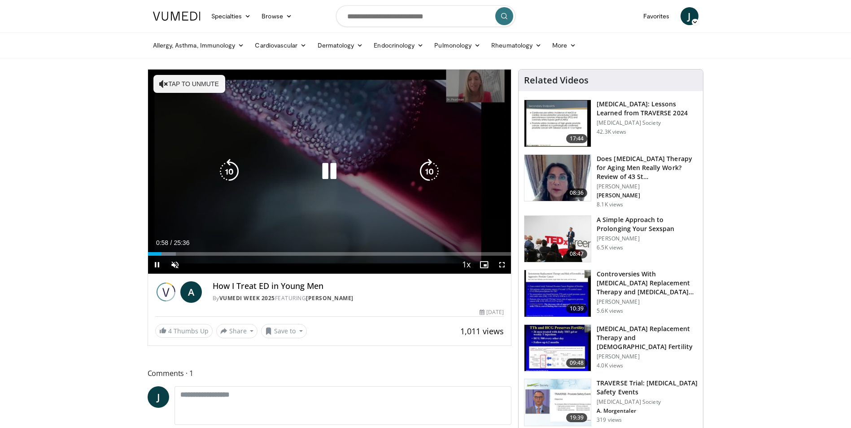
click at [429, 170] on icon "Video Player" at bounding box center [429, 171] width 25 height 25
click at [429, 171] on icon "Video Player" at bounding box center [429, 171] width 25 height 25
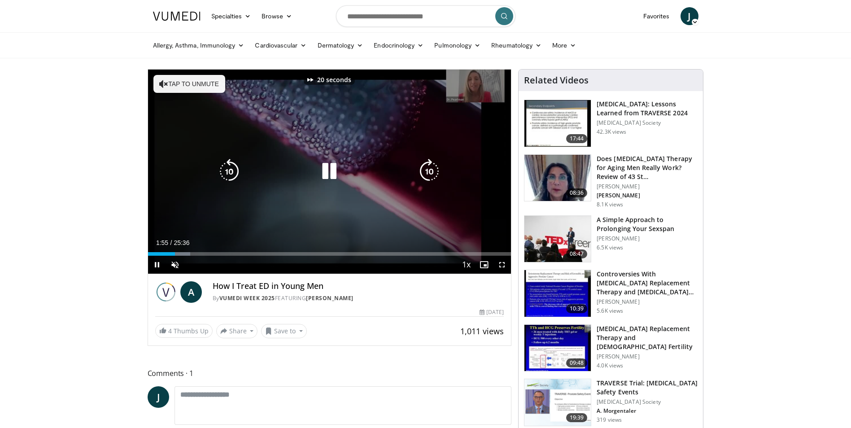
click at [429, 171] on icon "Video Player" at bounding box center [429, 171] width 25 height 25
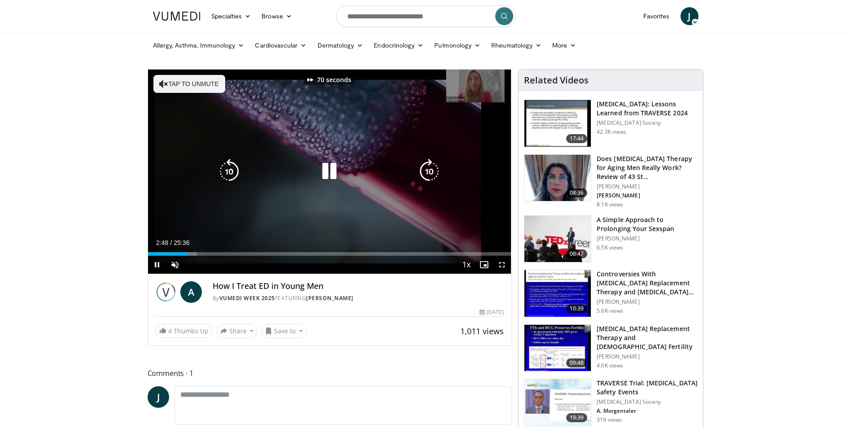
click at [427, 170] on icon "Video Player" at bounding box center [429, 171] width 25 height 25
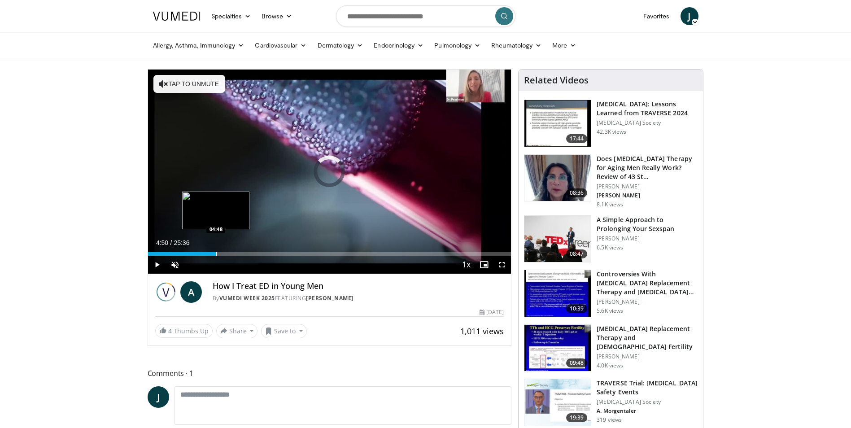
click at [216, 248] on div "Loaded : 16.14% 04:50 04:48" at bounding box center [329, 251] width 363 height 9
click at [252, 254] on div "Progress Bar" at bounding box center [252, 254] width 1 height 4
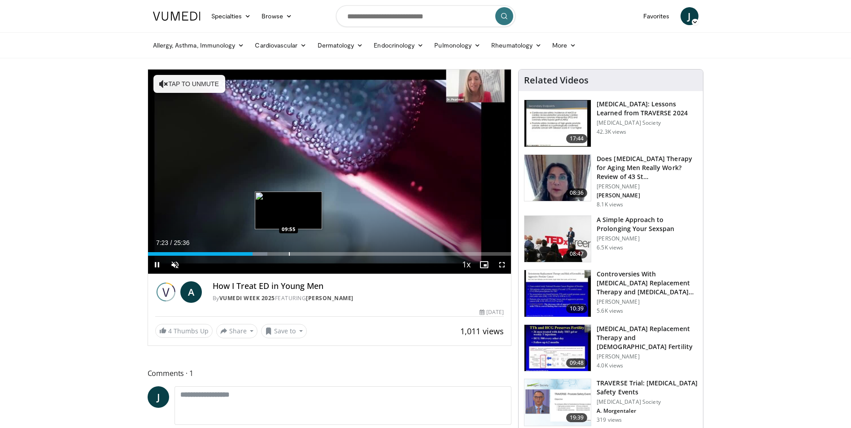
click at [289, 254] on div "Progress Bar" at bounding box center [289, 254] width 1 height 4
click at [278, 254] on div "80 seconds Tap to unmute" at bounding box center [329, 172] width 363 height 204
click at [273, 253] on div "Progress Bar" at bounding box center [273, 254] width 1 height 4
click at [289, 253] on div "Progress Bar" at bounding box center [289, 254] width 1 height 4
click at [301, 253] on div "Progress Bar" at bounding box center [301, 254] width 1 height 4
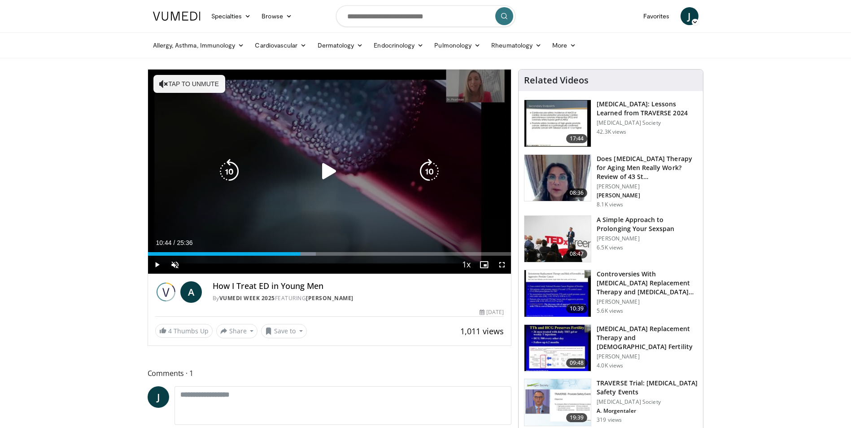
click at [325, 172] on icon "Video Player" at bounding box center [329, 171] width 25 height 25
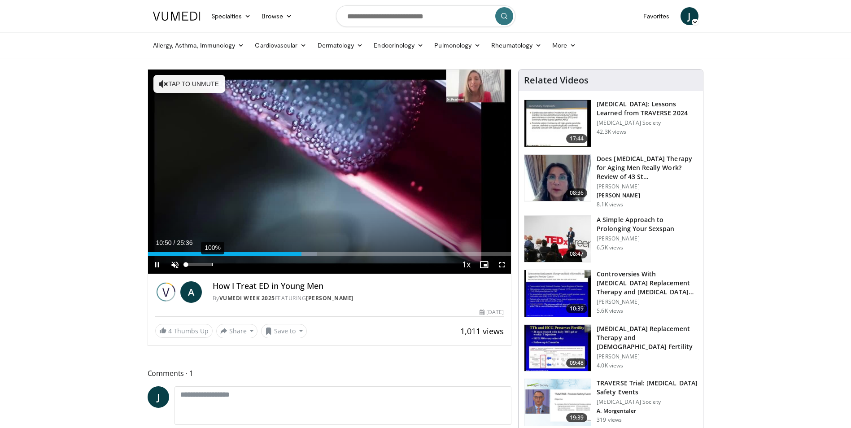
click at [214, 266] on div "100%" at bounding box center [199, 265] width 31 height 18
click at [205, 267] on div "72%" at bounding box center [199, 265] width 31 height 18
click at [177, 263] on span "Video Player" at bounding box center [175, 265] width 18 height 18
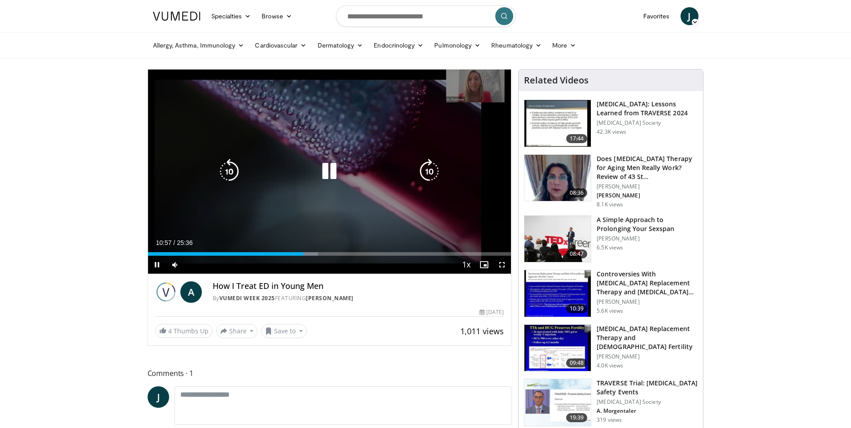
click at [429, 173] on icon "Video Player" at bounding box center [429, 171] width 25 height 25
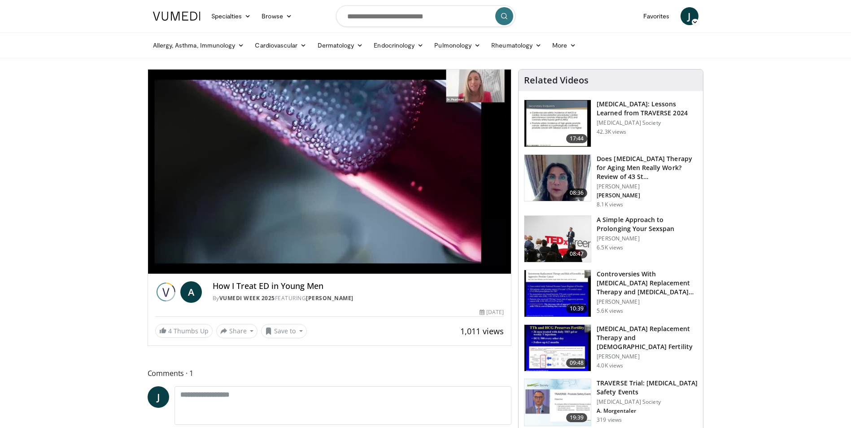
click at [431, 173] on div "30 seconds Tap to unmute" at bounding box center [329, 172] width 363 height 204
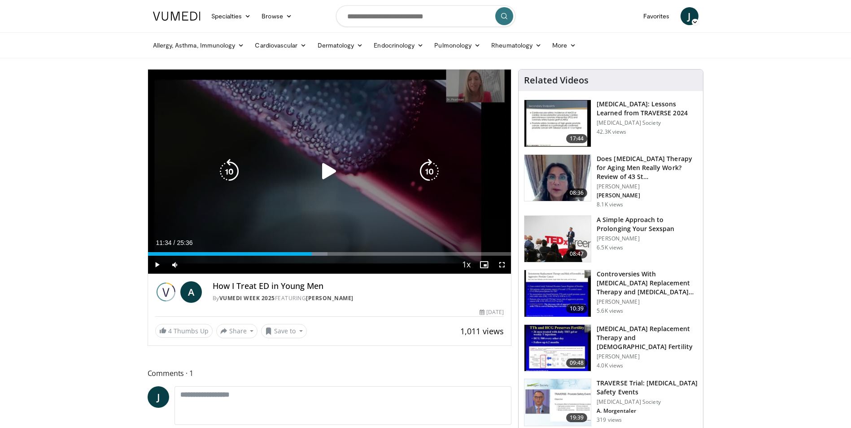
click at [326, 170] on icon "Video Player" at bounding box center [329, 171] width 25 height 25
click at [424, 171] on icon "Video Player" at bounding box center [429, 171] width 25 height 25
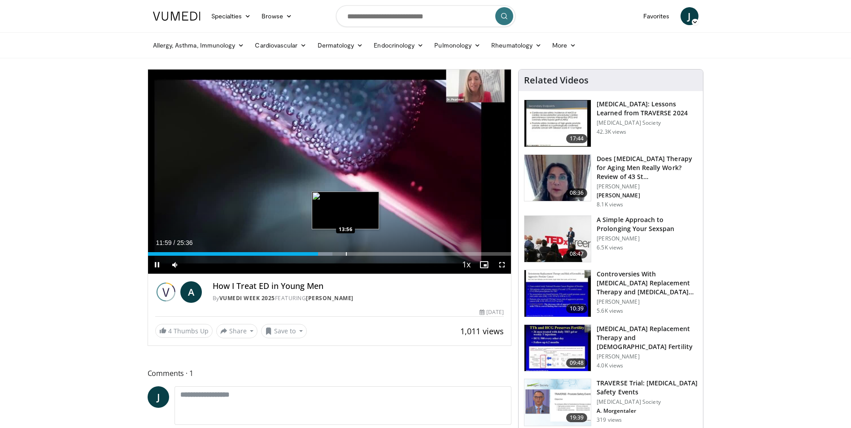
click at [346, 253] on div "Progress Bar" at bounding box center [346, 254] width 1 height 4
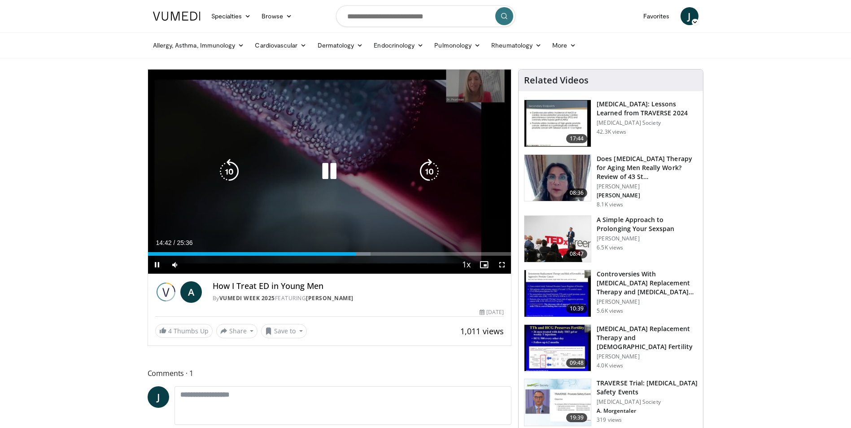
click at [433, 167] on icon "Video Player" at bounding box center [429, 171] width 25 height 25
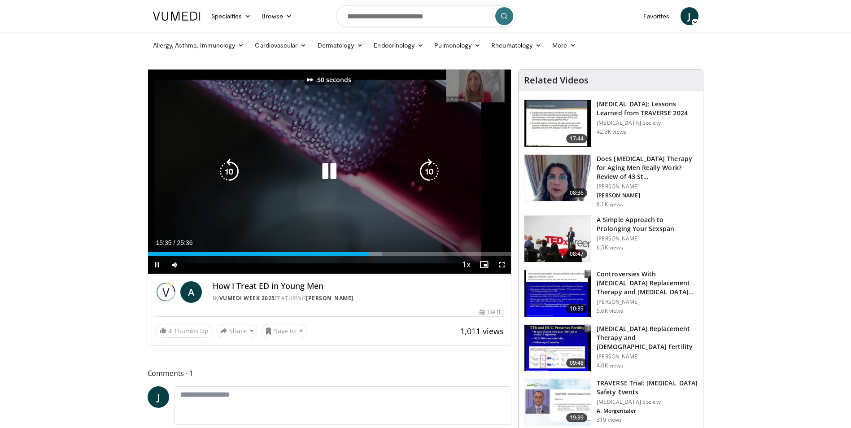
click at [433, 167] on icon "Video Player" at bounding box center [429, 171] width 25 height 25
click at [431, 169] on icon "Video Player" at bounding box center [429, 171] width 25 height 25
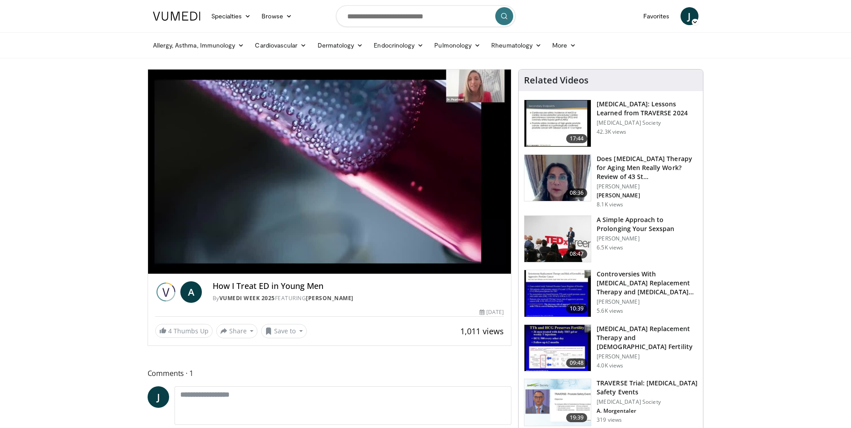
click at [431, 169] on div "10 seconds Tap to unmute" at bounding box center [329, 172] width 363 height 204
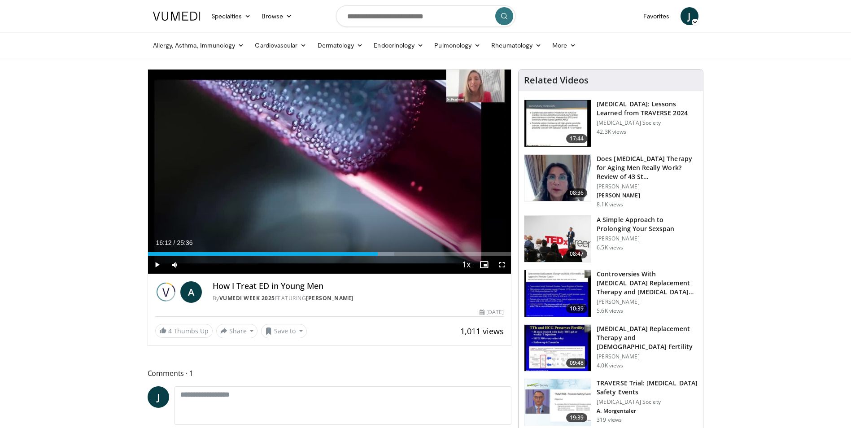
click at [431, 169] on div "10 seconds Tap to unmute" at bounding box center [329, 172] width 363 height 204
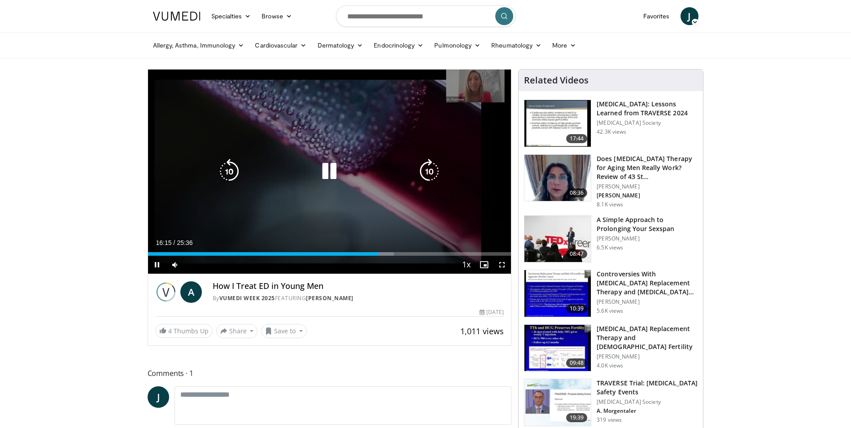
click at [426, 171] on icon "Video Player" at bounding box center [429, 171] width 25 height 25
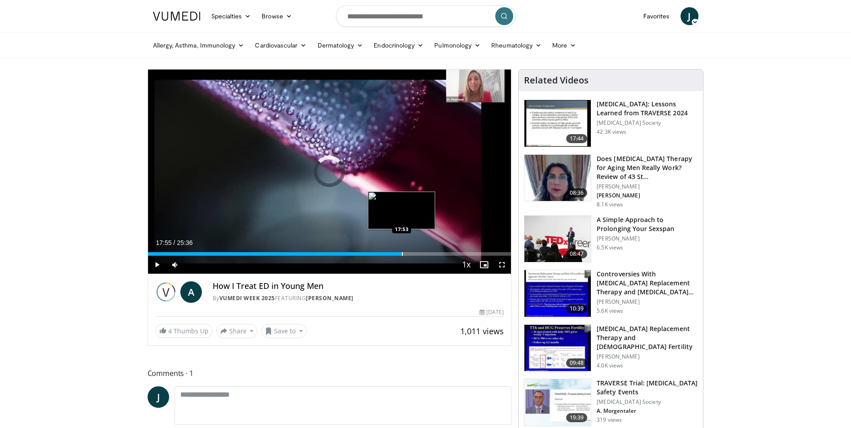
click at [402, 253] on div "Progress Bar" at bounding box center [402, 254] width 1 height 4
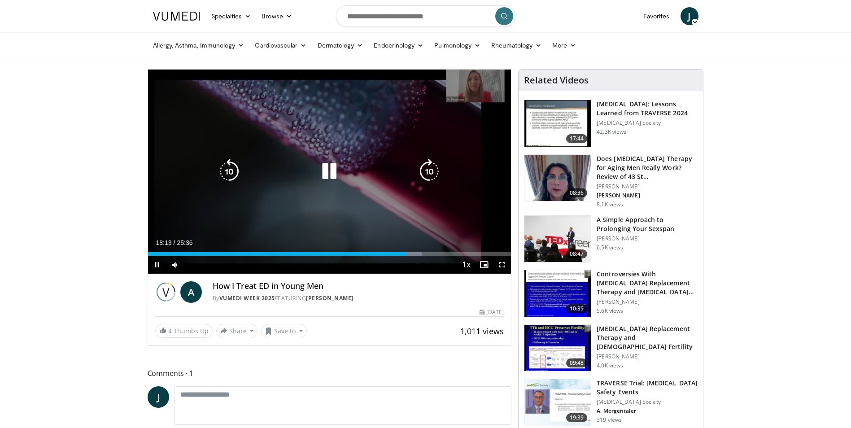
click at [433, 172] on icon "Video Player" at bounding box center [429, 171] width 25 height 25
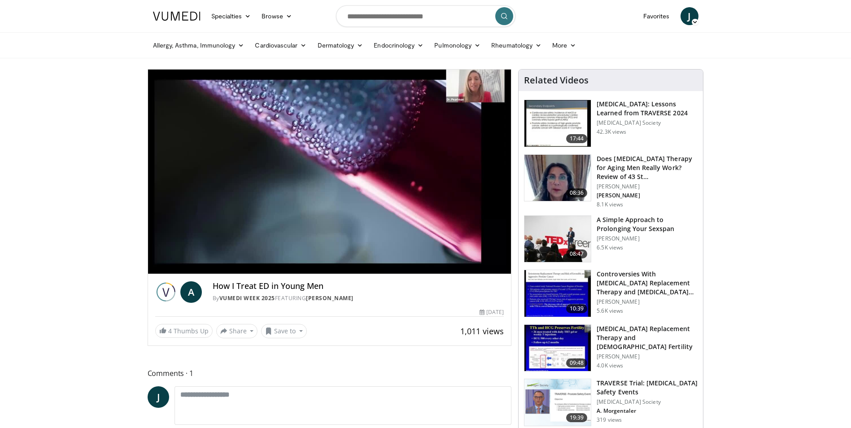
click at [433, 172] on div "10 seconds Tap to unmute" at bounding box center [329, 172] width 363 height 204
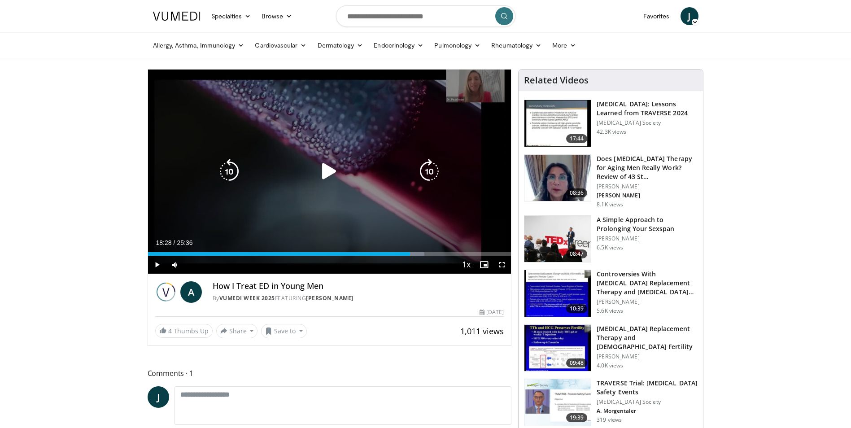
click at [433, 172] on icon "Video Player" at bounding box center [429, 171] width 25 height 25
click at [322, 173] on icon "Video Player" at bounding box center [329, 171] width 25 height 25
click at [425, 173] on icon "Video Player" at bounding box center [429, 171] width 25 height 25
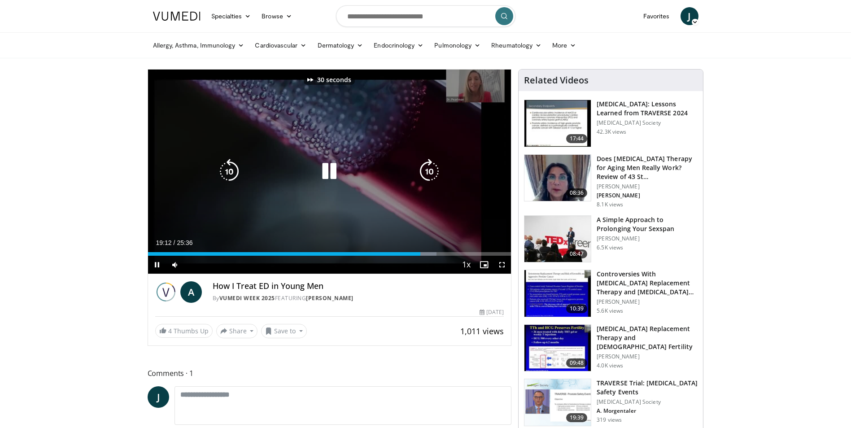
click at [425, 173] on icon "Video Player" at bounding box center [429, 171] width 25 height 25
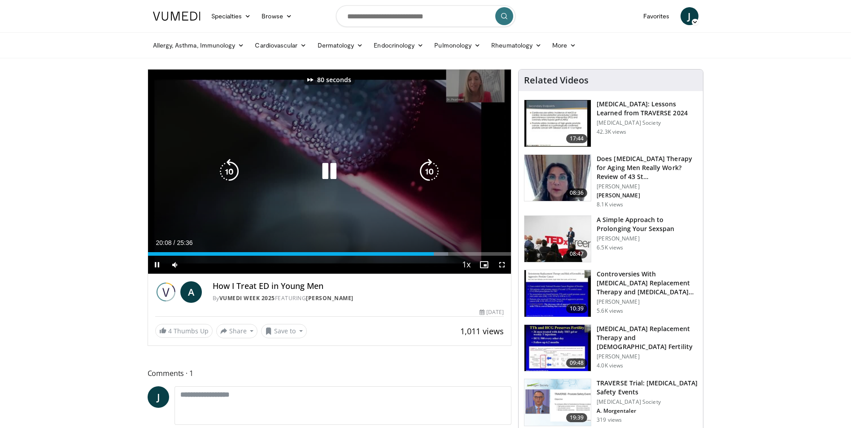
click at [425, 173] on icon "Video Player" at bounding box center [429, 171] width 25 height 25
click at [429, 171] on icon "Video Player" at bounding box center [429, 171] width 25 height 25
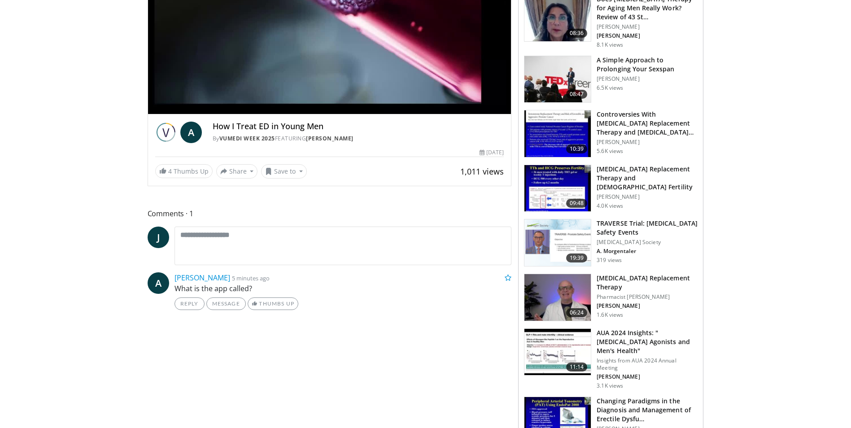
scroll to position [269, 0]
